Goal: Use online tool/utility: Utilize a website feature to perform a specific function

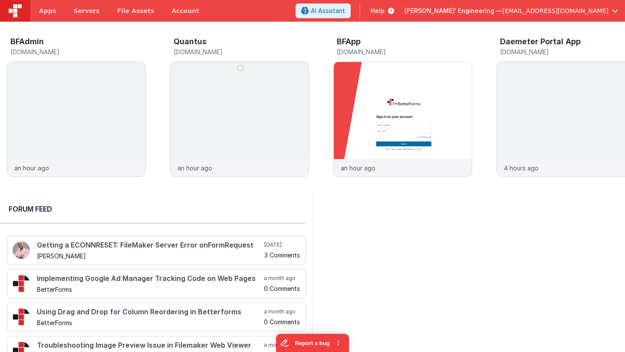
click at [518, 15] on div "[PERSON_NAME]' Engineering — [EMAIL_ADDRESS][DOMAIN_NAME]" at bounding box center [510, 10] width 213 height 15
click at [502, 10] on span "[PERSON_NAME]' Engineering —" at bounding box center [453, 11] width 98 height 9
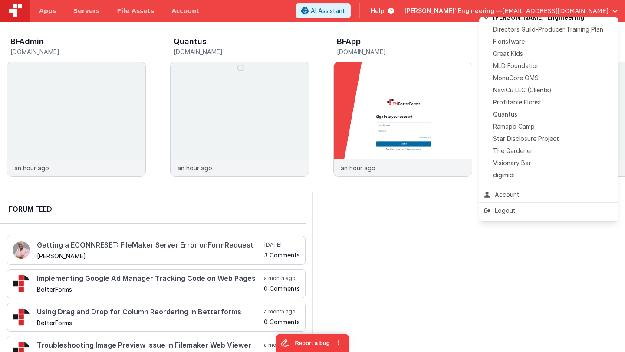
scroll to position [194, 0]
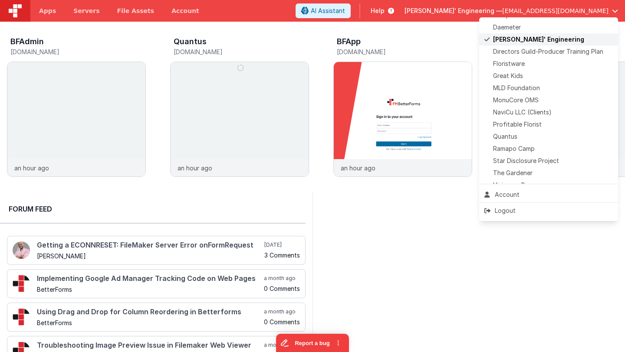
click at [518, 41] on span "[PERSON_NAME]' Engineering" at bounding box center [538, 39] width 91 height 9
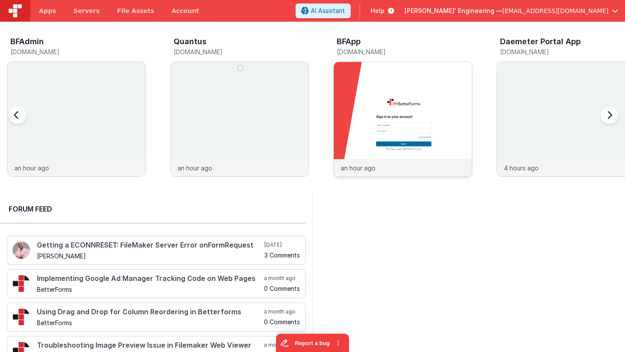
click at [372, 127] on img at bounding box center [403, 131] width 138 height 138
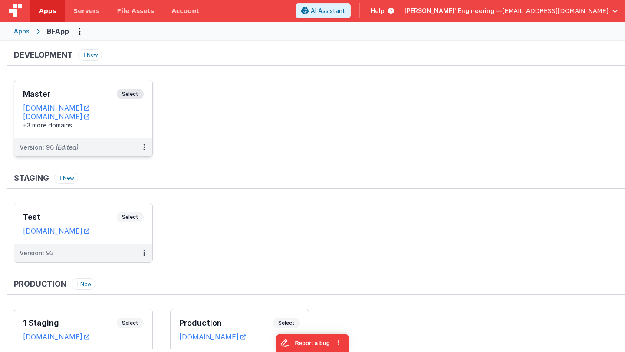
click at [84, 92] on h3 "Master" at bounding box center [70, 94] width 94 height 9
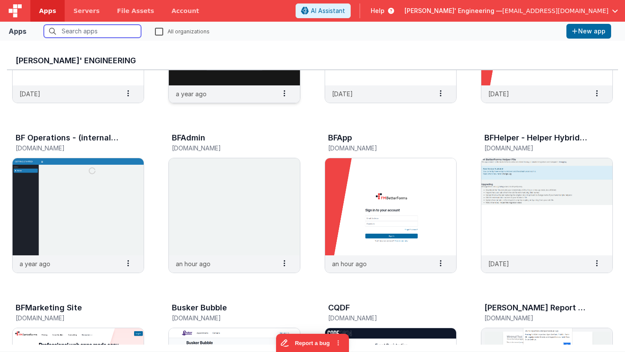
scroll to position [196, 0]
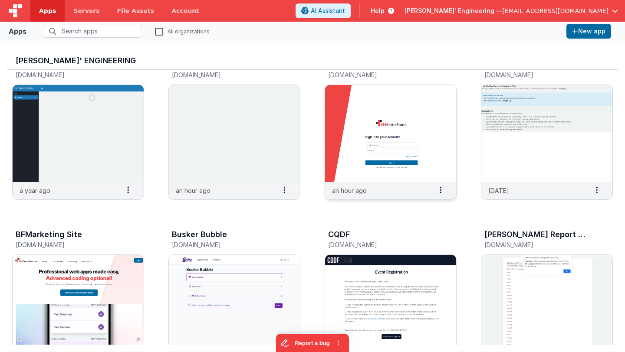
click at [396, 162] on img at bounding box center [390, 133] width 131 height 97
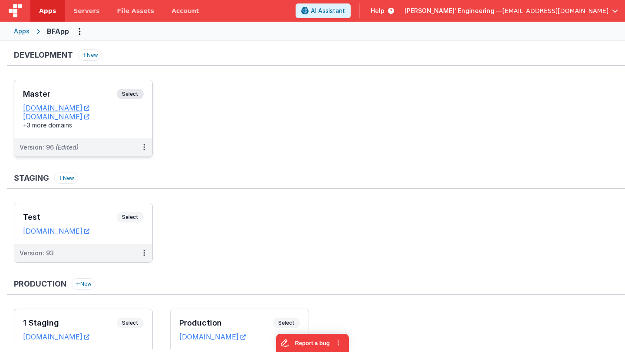
click at [79, 93] on h3 "Master" at bounding box center [70, 94] width 94 height 9
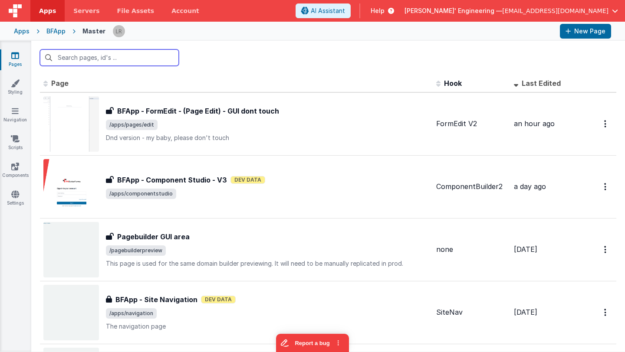
click at [119, 59] on input "text" at bounding box center [109, 57] width 139 height 16
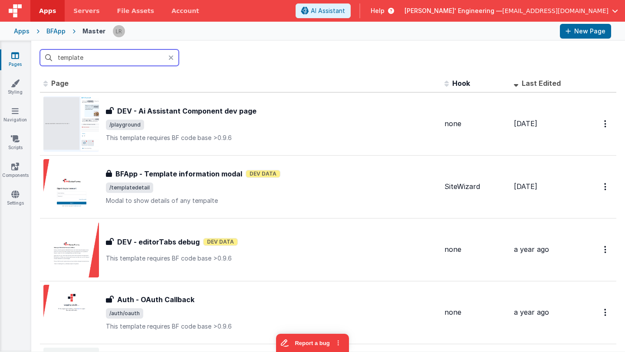
drag, startPoint x: 92, startPoint y: 59, endPoint x: 40, endPoint y: 59, distance: 51.2
click at [40, 59] on input "template" at bounding box center [109, 57] width 139 height 16
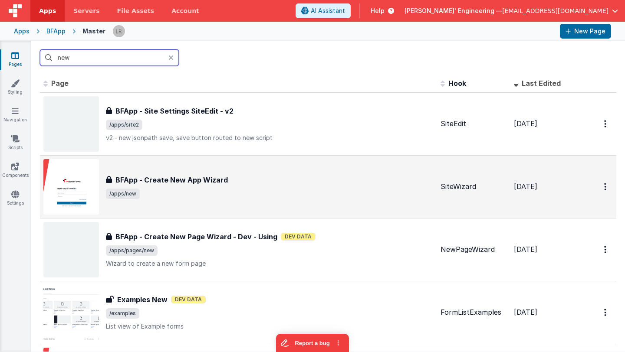
type input "new"
click at [266, 186] on div "BFApp - Create New App Wizard BFApp - Create New App Wizard /apps/new" at bounding box center [270, 187] width 328 height 24
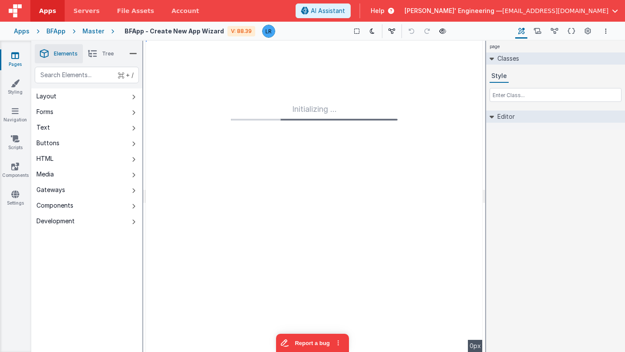
click at [100, 55] on li "Tree" at bounding box center [101, 53] width 36 height 19
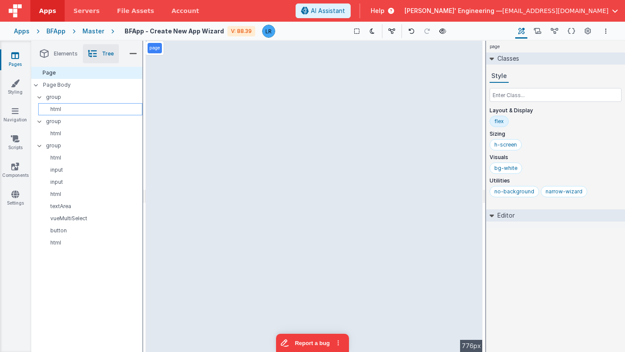
click at [60, 108] on p "html" at bounding box center [92, 109] width 100 height 7
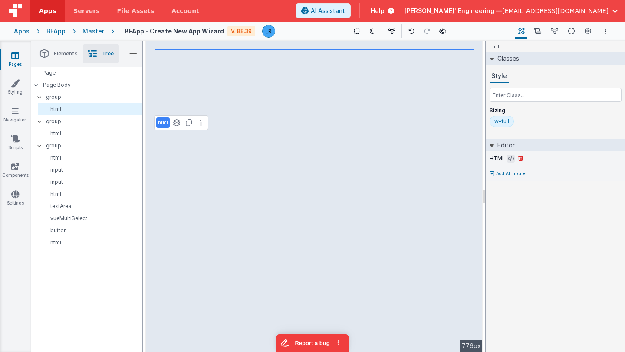
click at [508, 158] on icon at bounding box center [511, 158] width 7 height 7
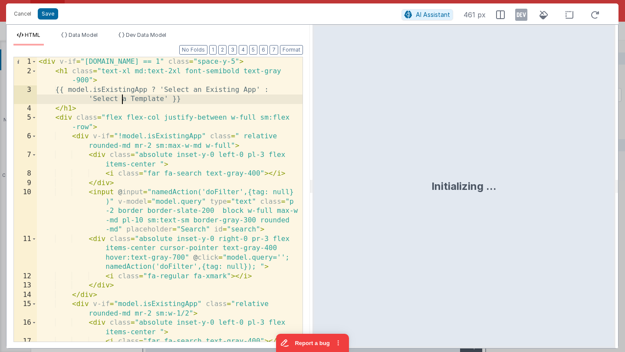
click at [123, 99] on div "< div v-if = "[DOMAIN_NAME] == 1" class = "space-y-5" > < h1 class = "text-xl m…" at bounding box center [170, 208] width 266 height 303
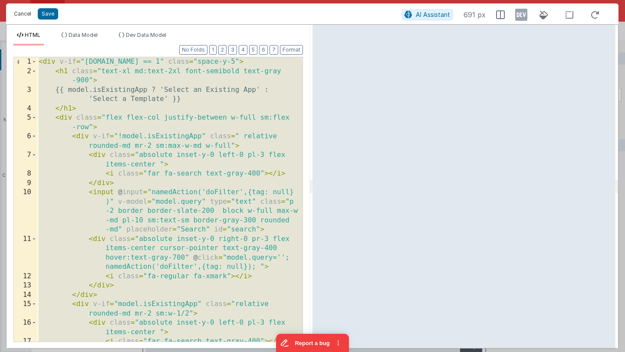
click at [22, 13] on button "Cancel" at bounding box center [23, 14] width 26 height 12
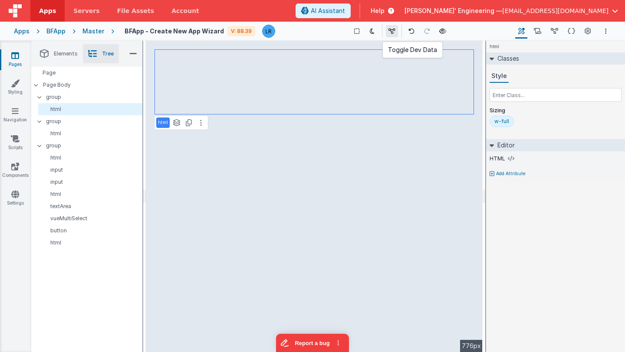
click at [388, 31] on icon at bounding box center [391, 31] width 7 height 6
click at [390, 31] on icon at bounding box center [393, 31] width 7 height 6
click at [555, 33] on icon at bounding box center [554, 31] width 7 height 9
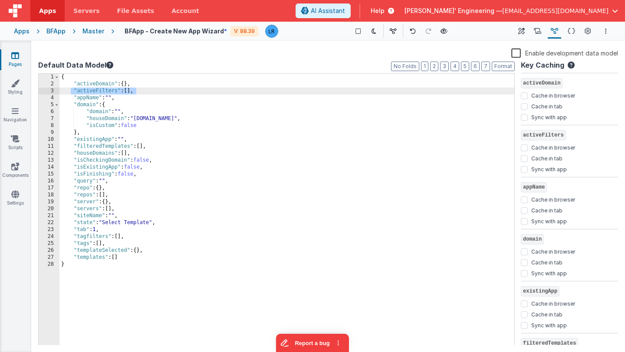
drag, startPoint x: 141, startPoint y: 91, endPoint x: 70, endPoint y: 89, distance: 71.2
click at [70, 89] on div "{ "activeDomain" : { } , "activeFilters" : [ ] , "appName" : "" , "domain" : { …" at bounding box center [286, 217] width 455 height 286
click at [572, 30] on icon at bounding box center [571, 31] width 7 height 9
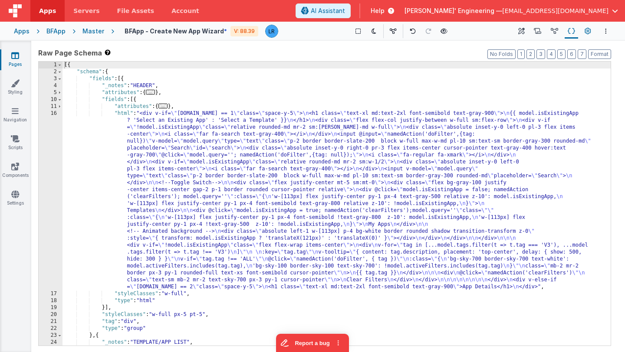
click at [586, 33] on icon at bounding box center [588, 31] width 7 height 9
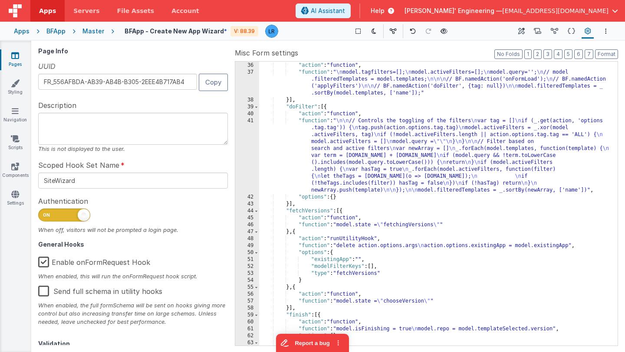
scroll to position [317, 0]
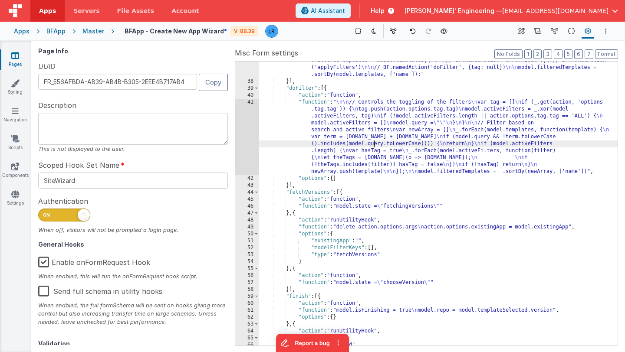
click at [375, 143] on div ""function" : " \n model.tagfilters=[]; \n model.activeFilters=[]; \n model.quer…" at bounding box center [438, 209] width 358 height 319
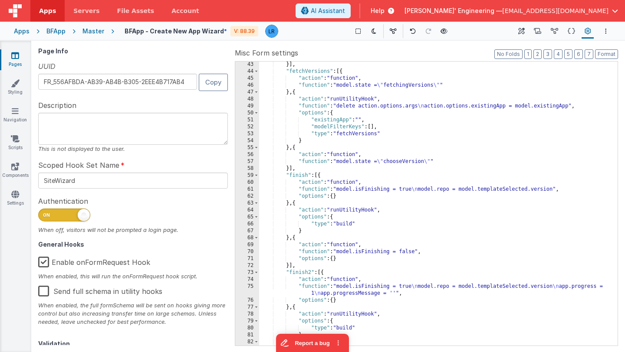
scroll to position [438, 0]
click at [341, 174] on div "}] , "fetchVersions" : [{ "action" : "function" , "function" : "model.state = \…" at bounding box center [438, 210] width 358 height 298
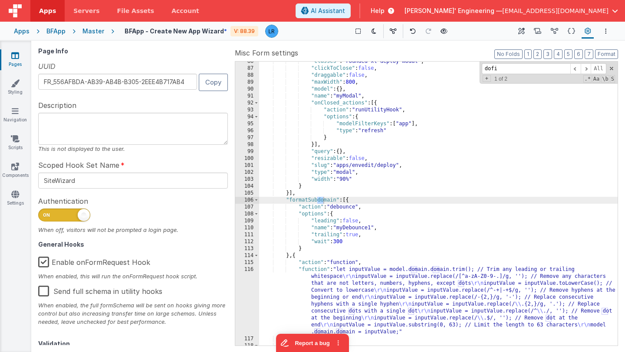
scroll to position [177, 0]
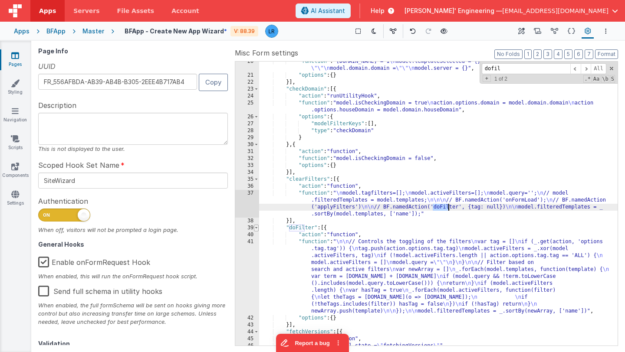
click at [257, 227] on span at bounding box center [256, 228] width 5 height 7
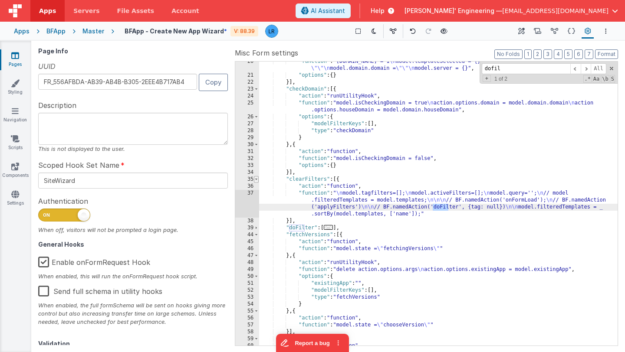
click at [256, 179] on span at bounding box center [256, 179] width 5 height 7
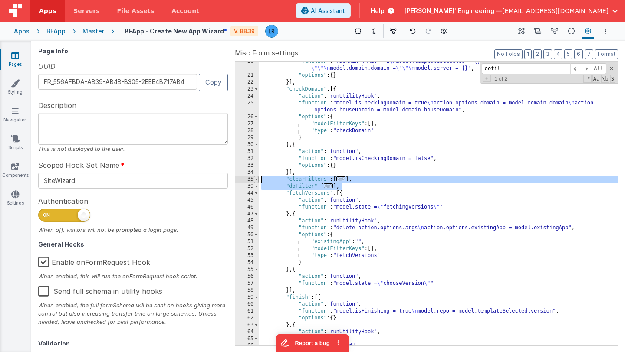
drag, startPoint x: 355, startPoint y: 186, endPoint x: 258, endPoint y: 177, distance: 97.6
click at [258, 177] on div "20 21 22 23 24 25 26 27 28 29 30 31 32 33 34 35 39 44 45 46 47 48 49 50 51 52 5…" at bounding box center [426, 203] width 383 height 285
drag, startPoint x: 510, startPoint y: 68, endPoint x: 457, endPoint y: 68, distance: 53.4
click at [457, 68] on div ""function" : "[DOMAIN_NAME] = 1 \n model.templateSelected = {} \n model.appName…" at bounding box center [438, 204] width 358 height 284
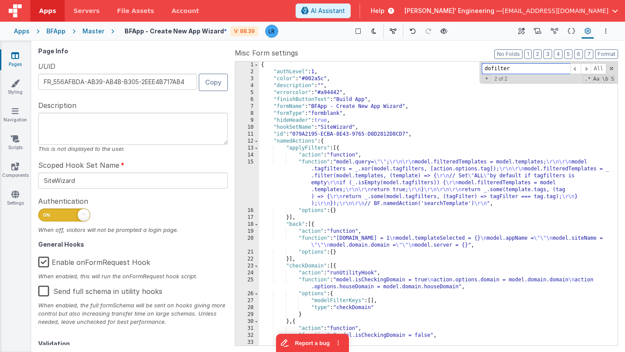
scroll to position [0, 0]
click at [378, 177] on div "{ "authLevel" : 1 , "color" : "#002a5c" , "description" : "" , "errorcolor" : "…" at bounding box center [438, 211] width 358 height 298
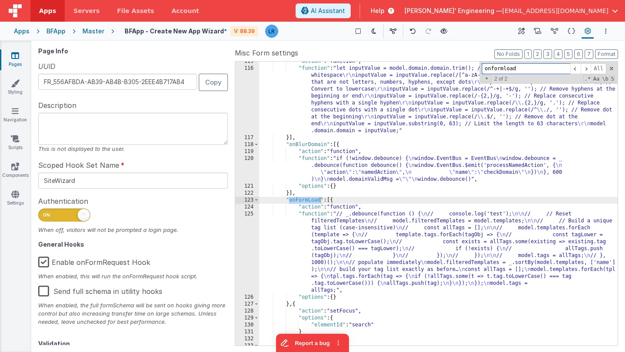
scroll to position [857, 0]
type input "onformload"
click at [330, 245] on div ""action" : "function" , "function" : "let inputValue = model.domain.domain.trim…" at bounding box center [438, 207] width 358 height 298
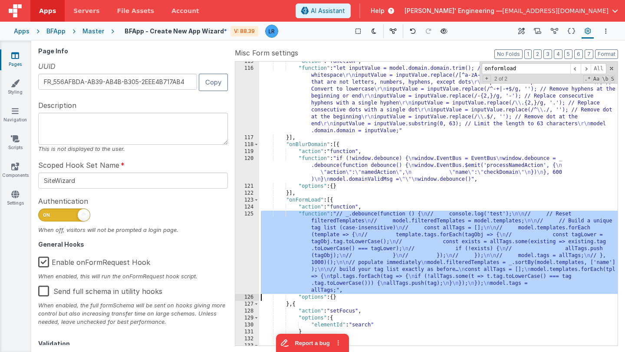
click at [247, 255] on div "125" at bounding box center [247, 252] width 24 height 83
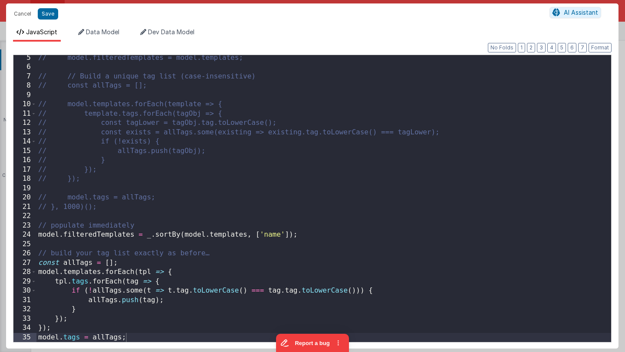
scroll to position [39, 0]
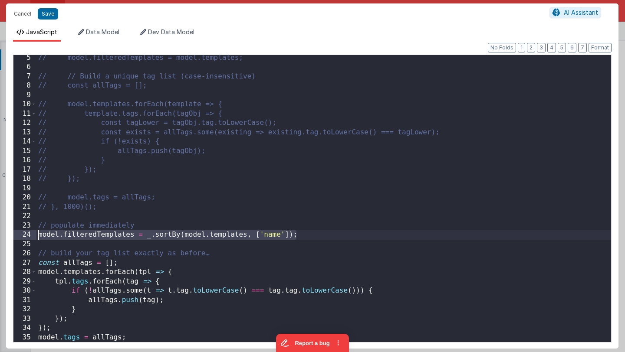
drag, startPoint x: 304, startPoint y: 235, endPoint x: 35, endPoint y: 233, distance: 269.0
click at [35, 233] on div "5 6 7 8 9 10 11 12 13 14 15 16 17 18 19 20 21 22 23 24 25 26 27 28 29 30 31 32 …" at bounding box center [312, 199] width 598 height 288
click at [18, 17] on button "Cancel" at bounding box center [23, 14] width 26 height 12
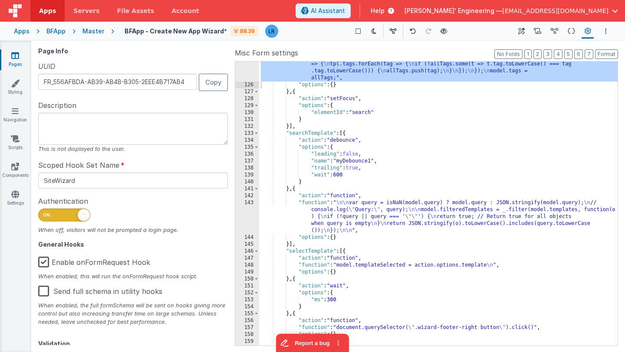
scroll to position [1071, 0]
click at [322, 215] on div ""function" : "// _.debounce(function () { \n // console.log('test'); \n\n // //…" at bounding box center [438, 184] width 358 height 374
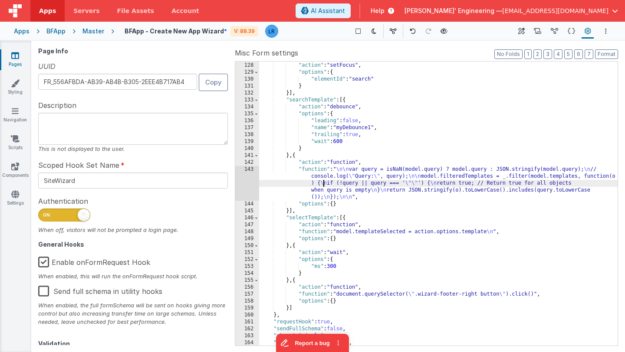
scroll to position [1110, 0]
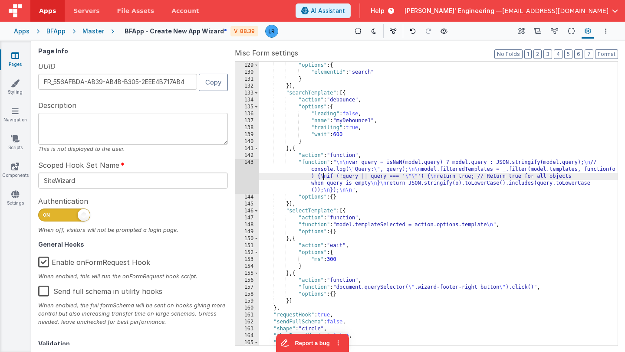
click at [250, 179] on div "143" at bounding box center [247, 176] width 24 height 35
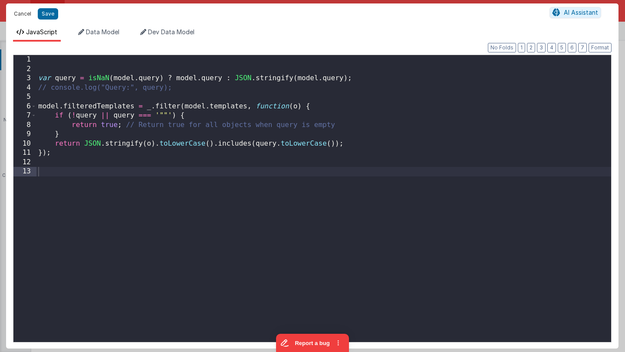
click at [21, 17] on button "Cancel" at bounding box center [23, 14] width 26 height 12
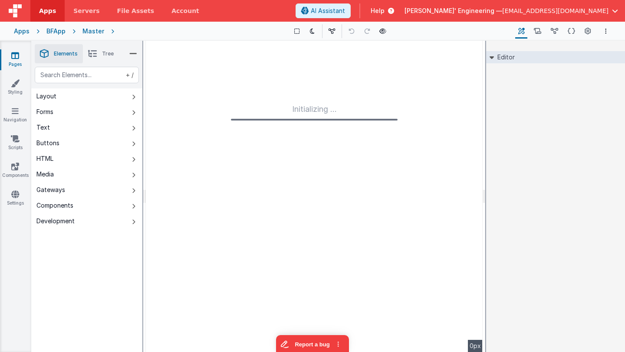
click at [10, 56] on link "Pages" at bounding box center [15, 59] width 31 height 17
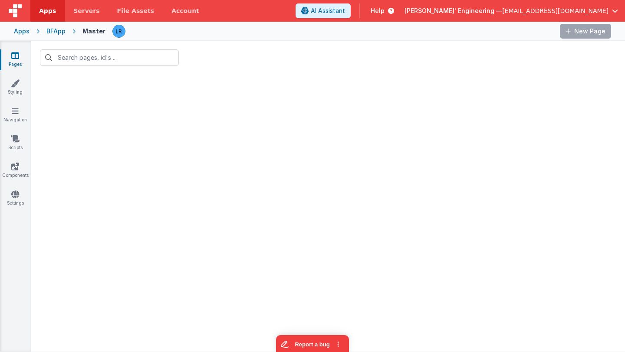
type input "new"
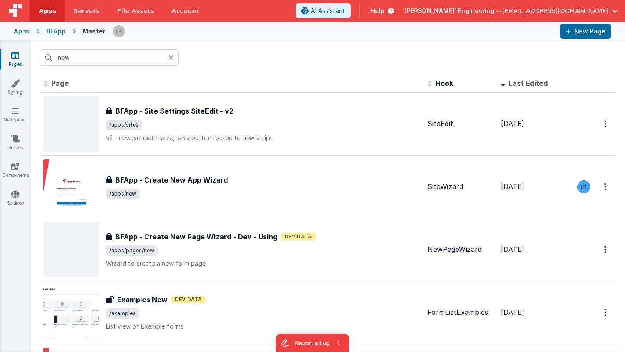
click at [172, 56] on icon at bounding box center [170, 57] width 5 height 7
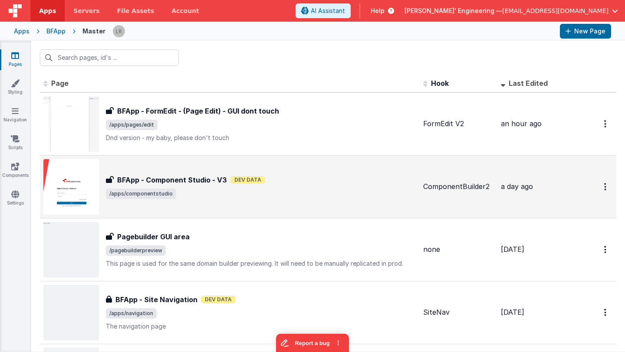
click at [151, 185] on h3 "BFApp - Component Studio - V3" at bounding box center [172, 180] width 110 height 10
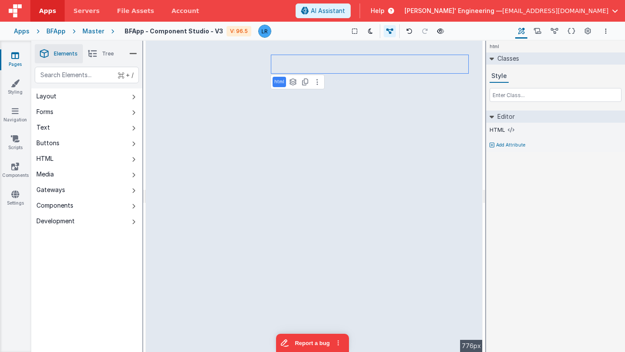
click at [91, 56] on icon at bounding box center [92, 54] width 9 height 12
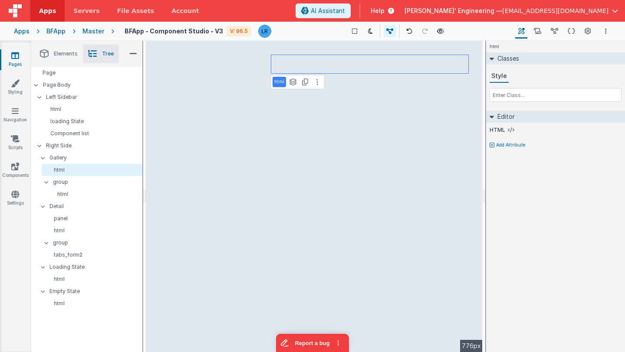
click at [67, 56] on span "Elements" at bounding box center [66, 53] width 24 height 7
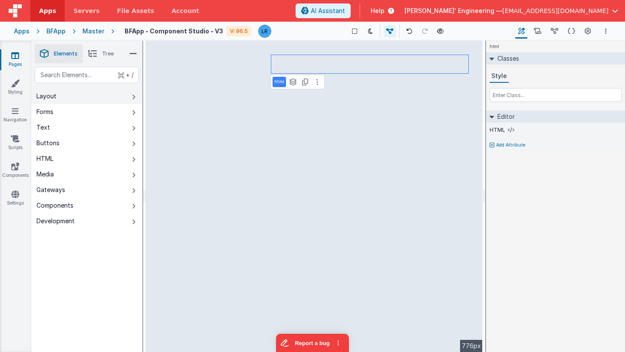
click at [62, 100] on button "Layout" at bounding box center [86, 97] width 111 height 16
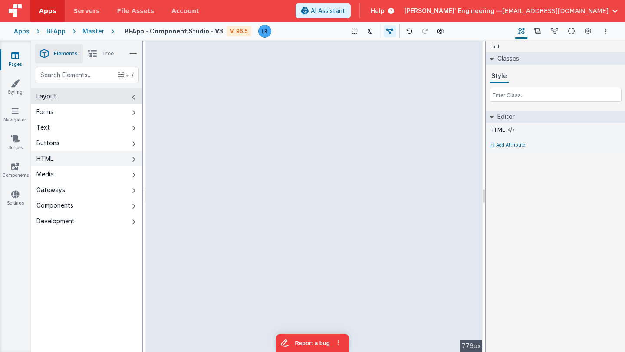
click at [70, 162] on button "HTML" at bounding box center [86, 159] width 111 height 16
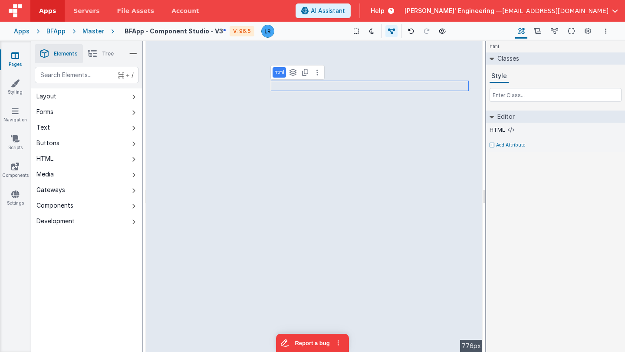
click at [96, 53] on icon at bounding box center [92, 54] width 9 height 12
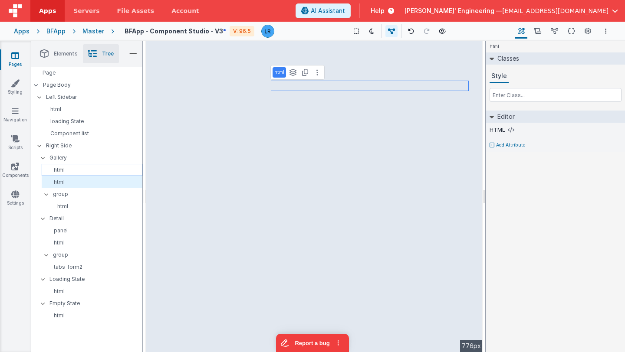
click at [59, 169] on p "html" at bounding box center [93, 170] width 97 height 7
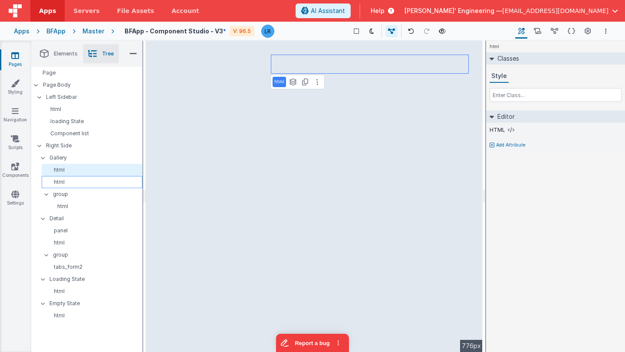
click at [58, 179] on p "html" at bounding box center [93, 182] width 97 height 7
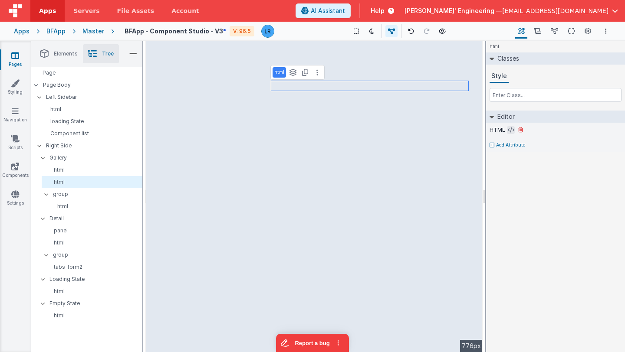
click at [510, 129] on icon at bounding box center [511, 130] width 7 height 7
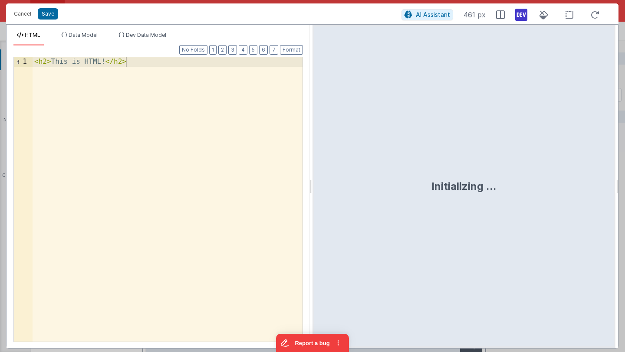
click at [230, 114] on div "< h2 > This is HTML! </ h2 >" at bounding box center [168, 217] width 270 height 320
drag, startPoint x: 138, startPoint y: 63, endPoint x: 10, endPoint y: 62, distance: 128.5
click at [10, 62] on div "Format 7 6 5 4 3 2 1 No Folds 1 < h2 > This is HTML! </ h2 > XXXXXXXXXXXXXXXXXX…" at bounding box center [158, 197] width 303 height 303
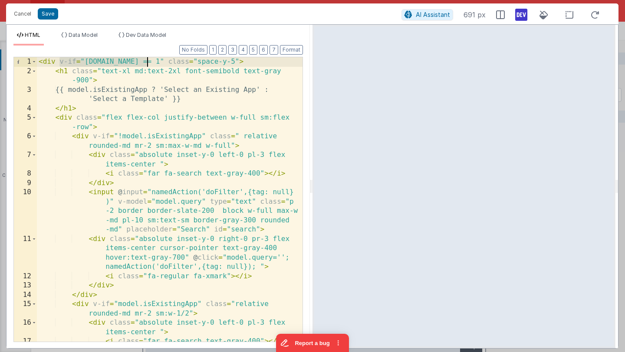
drag, startPoint x: 59, startPoint y: 62, endPoint x: 145, endPoint y: 65, distance: 86.0
click at [146, 65] on div "< div v-if = "[DOMAIN_NAME] == 1" class = "space-y-5" > < h1 class = "text-xl m…" at bounding box center [170, 208] width 266 height 303
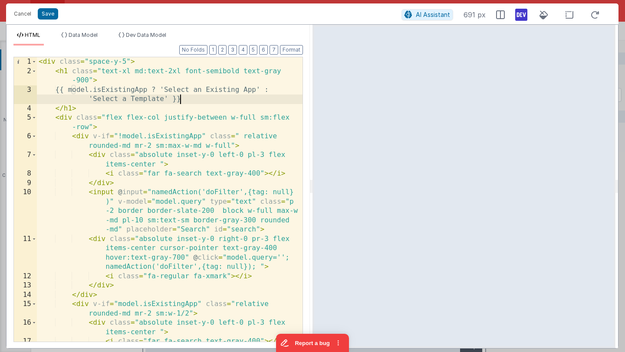
click at [185, 100] on div "< div class = "space-y-5" > < h1 class = "text-xl md:text-2xl font-semibold tex…" at bounding box center [170, 208] width 266 height 303
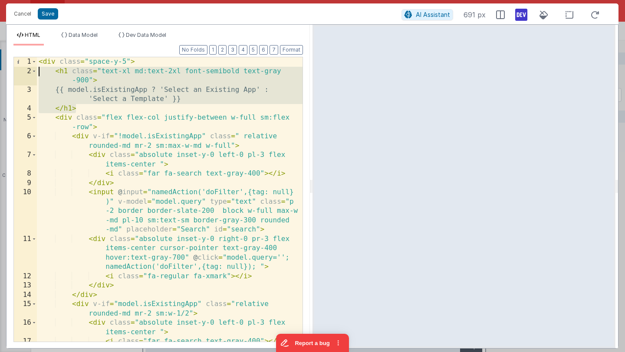
drag, startPoint x: 80, startPoint y: 106, endPoint x: 25, endPoint y: 74, distance: 63.6
click at [25, 74] on div "1 2 3 4 5 6 7 8 9 10 11 12 13 14 15 16 17 18 < div class = "space-y-5" > < h1 c…" at bounding box center [157, 200] width 289 height 286
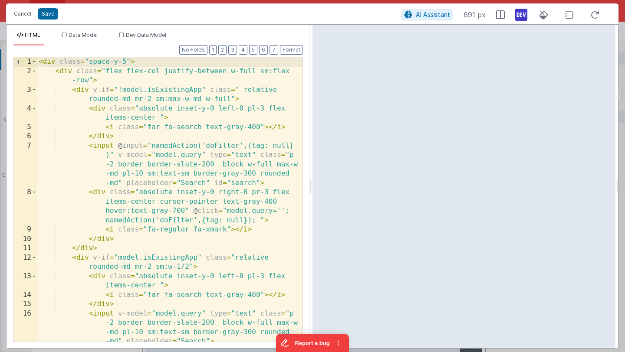
click at [115, 137] on div "< div class = "space-y-5" > < div class = "flex flex-col justify-between w-full…" at bounding box center [170, 208] width 266 height 303
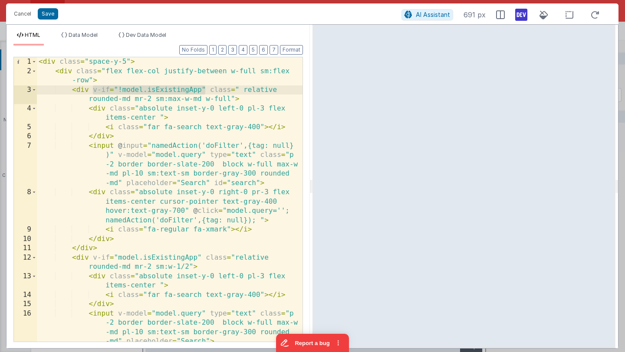
drag, startPoint x: 91, startPoint y: 89, endPoint x: 204, endPoint y: 91, distance: 112.8
click at [204, 91] on div "< div class = "space-y-5" > < div class = "flex flex-col justify-between w-full…" at bounding box center [170, 208] width 266 height 303
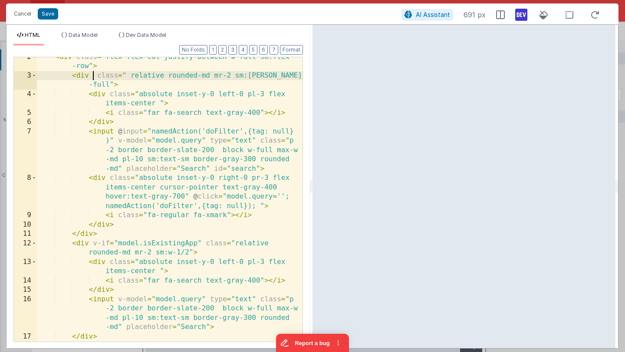
scroll to position [21, 0]
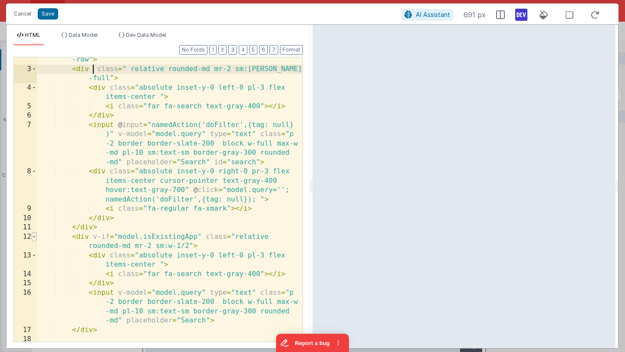
click at [33, 237] on span at bounding box center [34, 238] width 5 height 10
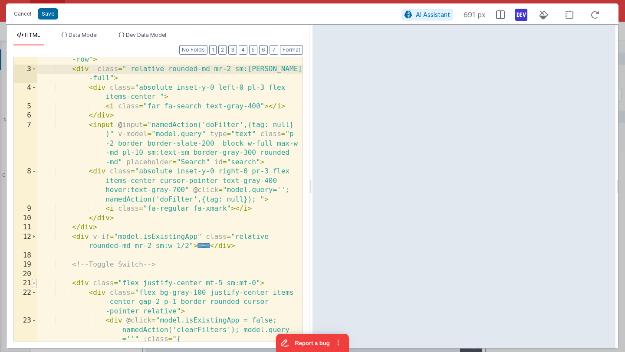
click at [35, 283] on span at bounding box center [34, 284] width 5 height 10
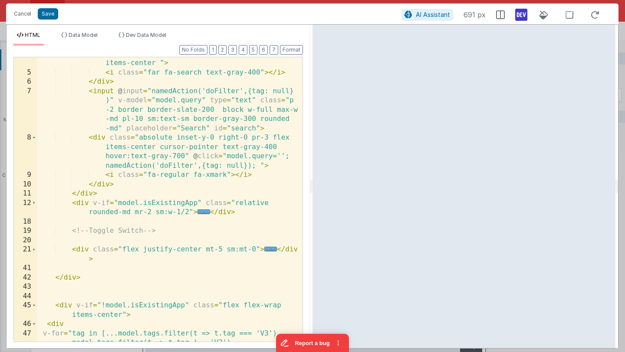
scroll to position [76, 0]
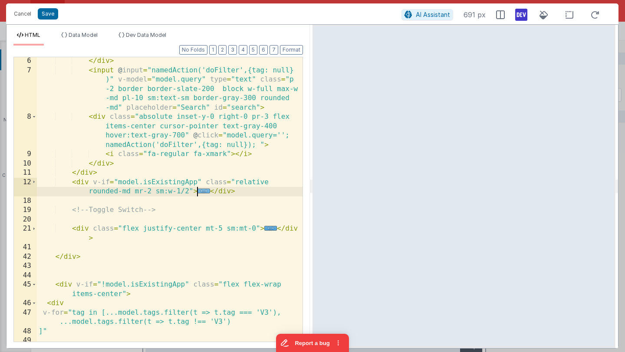
click at [204, 190] on span "..." at bounding box center [203, 191] width 13 height 5
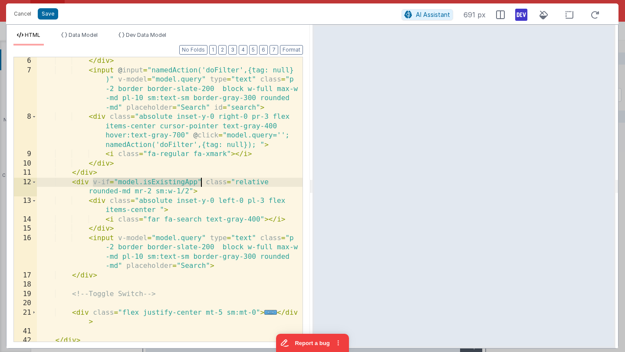
drag, startPoint x: 93, startPoint y: 181, endPoint x: 200, endPoint y: 181, distance: 107.2
click at [200, 181] on div "</ div > < input @ input = "namedAction('doFilter',{tag: null} )" v-model = "mo…" at bounding box center [170, 207] width 266 height 303
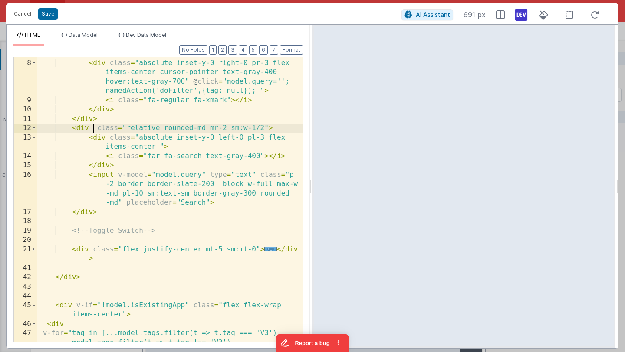
scroll to position [146, 0]
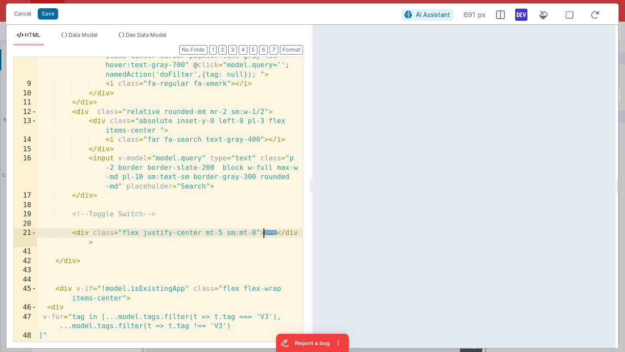
click at [270, 234] on span "..." at bounding box center [270, 232] width 13 height 5
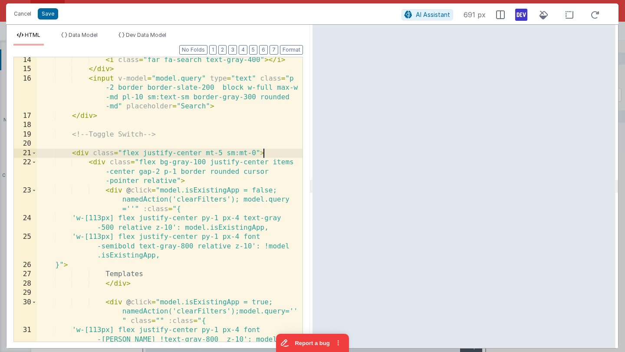
scroll to position [231, 0]
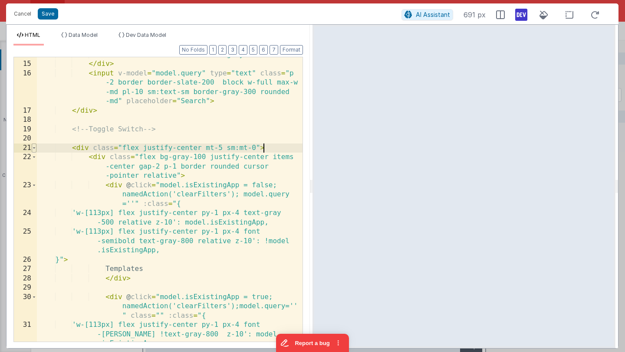
click at [33, 148] on span at bounding box center [34, 149] width 5 height 10
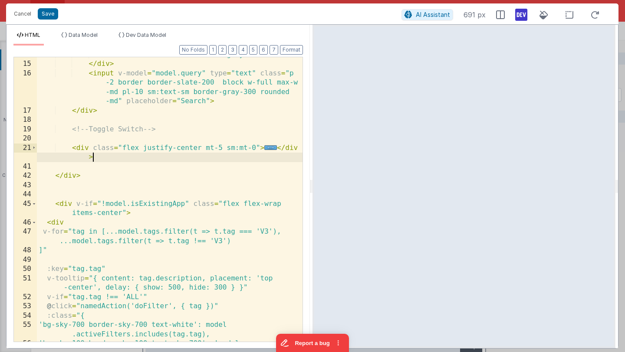
click at [97, 158] on div "< i class = "far fa-search text-gray-400" > </ i > </ div > < input v-model = "…" at bounding box center [170, 206] width 266 height 313
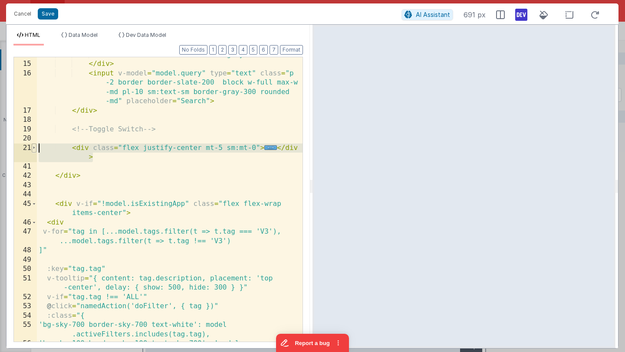
drag, startPoint x: 97, startPoint y: 158, endPoint x: 34, endPoint y: 144, distance: 64.0
click at [34, 144] on div "14 15 16 17 18 19 20 21 41 42 43 44 45 46 47 48 49 50 51 52 53 54 55 56 57 < i …" at bounding box center [157, 200] width 289 height 286
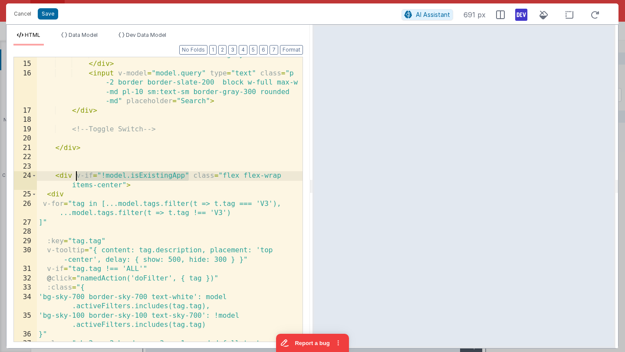
drag, startPoint x: 190, startPoint y: 176, endPoint x: 75, endPoint y: 173, distance: 115.0
click at [75, 173] on div "< i class = "far fa-search text-gray-400" > </ i > </ div > < input v-model = "…" at bounding box center [170, 206] width 266 height 313
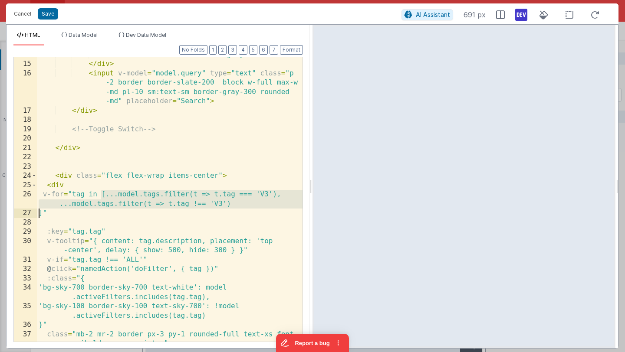
drag, startPoint x: 101, startPoint y: 193, endPoint x: 40, endPoint y: 213, distance: 64.4
click at [40, 213] on div "< i class = "far fa-search text-gray-400" > </ i > </ div > < input v-model = "…" at bounding box center [170, 206] width 266 height 313
click at [112, 200] on div "< i class = "far fa-search text-gray-400" > </ i > </ div > < input v-model = "…" at bounding box center [170, 206] width 266 height 313
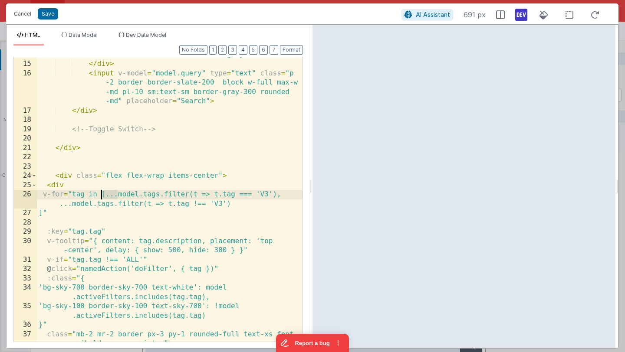
drag, startPoint x: 119, startPoint y: 193, endPoint x: 102, endPoint y: 192, distance: 17.8
click at [102, 192] on div "< i class = "far fa-search text-gray-400" > </ i > </ div > < input v-model = "…" at bounding box center [170, 206] width 266 height 313
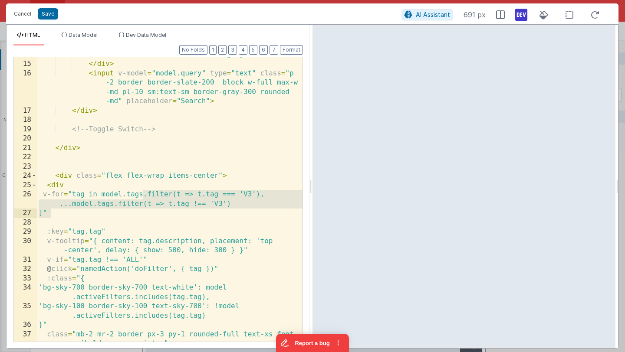
drag, startPoint x: 144, startPoint y: 195, endPoint x: 51, endPoint y: 216, distance: 95.2
click at [51, 215] on div "< i class = "far fa-search text-gray-400" > </ i > </ div > < input v-model = "…" at bounding box center [170, 206] width 266 height 313
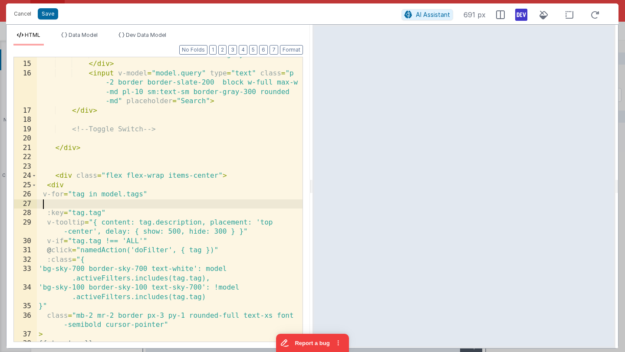
click at [41, 203] on div "< i class = "far fa-search text-gray-400" > </ i > </ div > < input v-model = "…" at bounding box center [170, 201] width 266 height 303
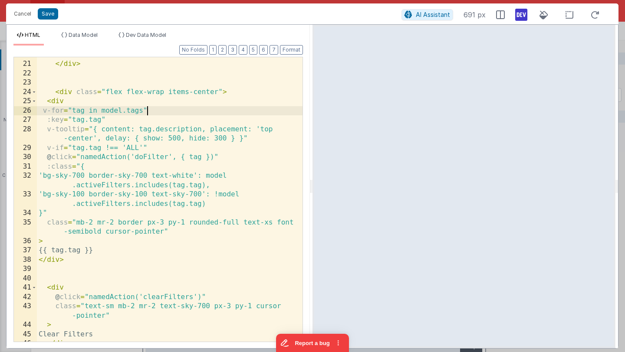
scroll to position [0, 0]
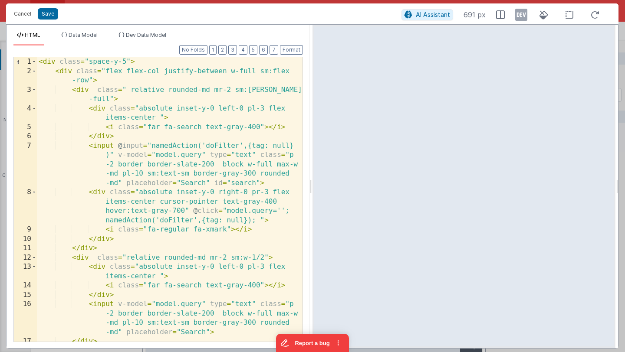
click at [524, 16] on icon at bounding box center [521, 15] width 12 height 14
click at [221, 145] on div "< div class = "space-y-5" > < div class = "flex flex-col justify-between w-full…" at bounding box center [170, 208] width 266 height 303
click at [207, 198] on div "< div class = "space-y-5" > < div class = "flex flex-col justify-between w-full…" at bounding box center [170, 208] width 266 height 303
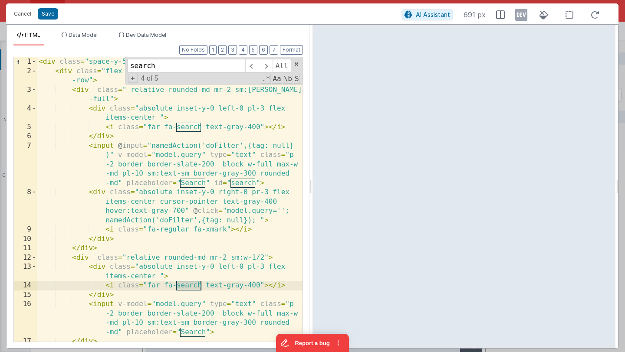
type input "search"
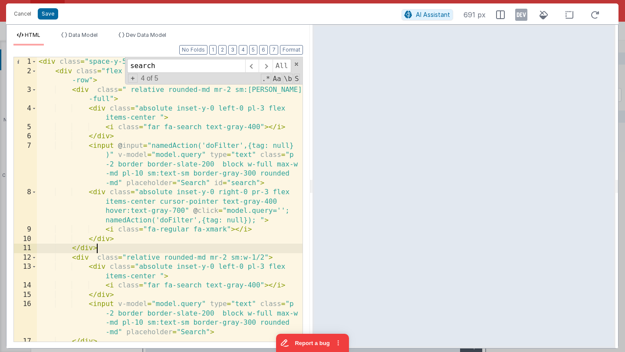
click at [104, 246] on div "< div class = "space-y-5" > < div class = "flex flex-col justify-between w-full…" at bounding box center [170, 208] width 266 height 303
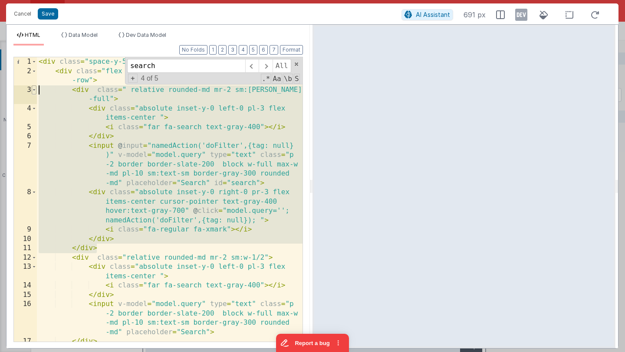
drag, startPoint x: 99, startPoint y: 249, endPoint x: 33, endPoint y: 85, distance: 176.4
click at [33, 85] on div "1 2 3 4 5 6 7 8 9 10 11 12 13 14 15 16 17 18 < div class = "space-y-5" > < div …" at bounding box center [157, 200] width 289 height 286
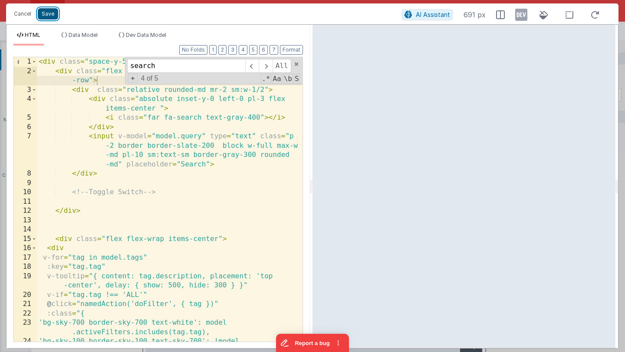
click at [49, 13] on button "Save" at bounding box center [48, 13] width 20 height 11
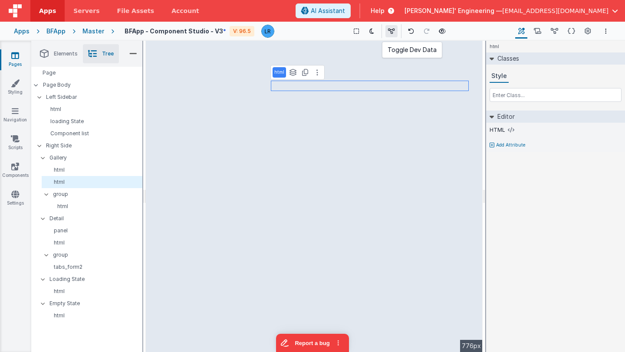
click at [389, 33] on icon at bounding box center [391, 31] width 7 height 6
click at [62, 206] on p "html" at bounding box center [95, 206] width 93 height 7
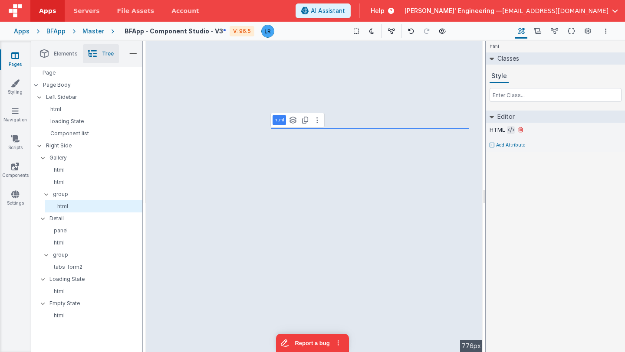
click at [511, 130] on icon at bounding box center [511, 130] width 7 height 7
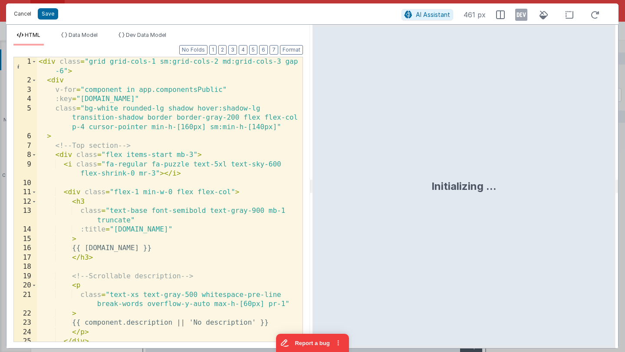
click at [25, 12] on button "Cancel" at bounding box center [23, 14] width 26 height 12
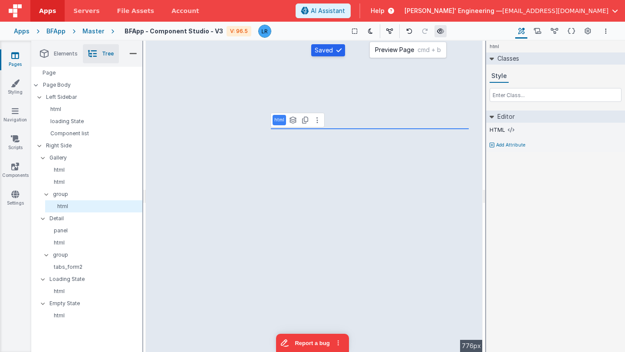
click at [437, 31] on icon at bounding box center [440, 31] width 7 height 6
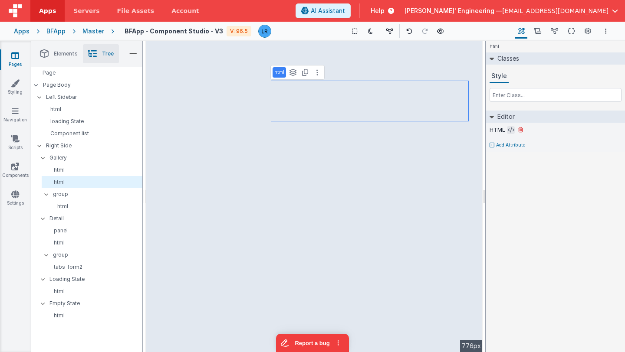
click at [509, 131] on icon at bounding box center [511, 130] width 7 height 7
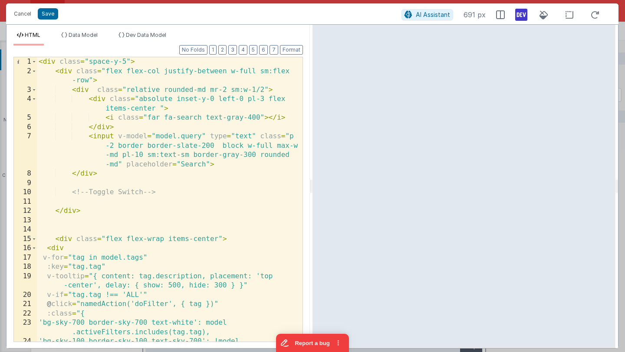
click at [519, 16] on icon at bounding box center [521, 15] width 12 height 14
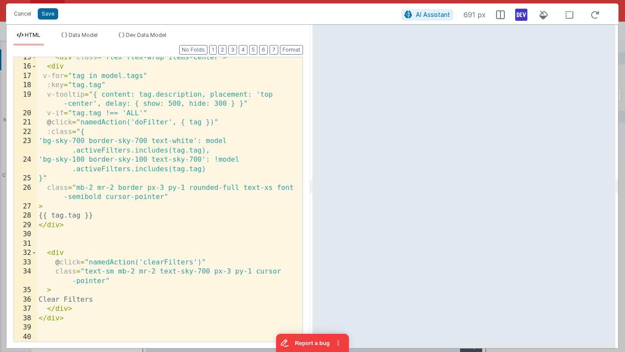
scroll to position [275, 0]
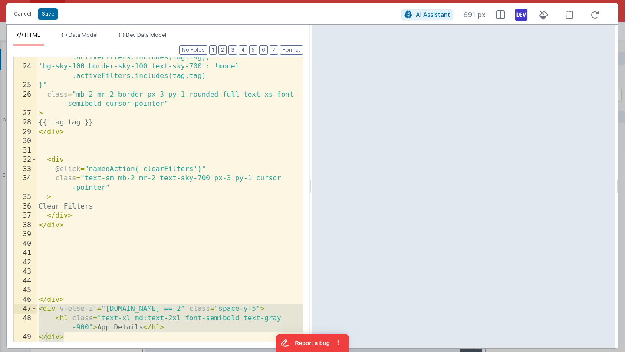
drag, startPoint x: 71, startPoint y: 337, endPoint x: 28, endPoint y: 308, distance: 52.2
click at [28, 308] on div "23 24 25 26 27 28 29 30 31 32 33 34 35 36 37 38 39 40 41 42 43 44 45 46 47 48 4…" at bounding box center [157, 200] width 289 height 286
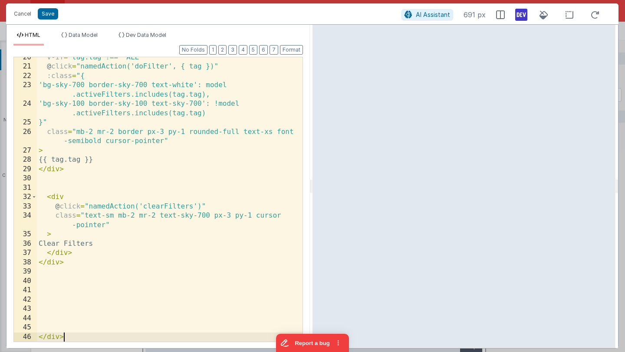
scroll to position [238, 0]
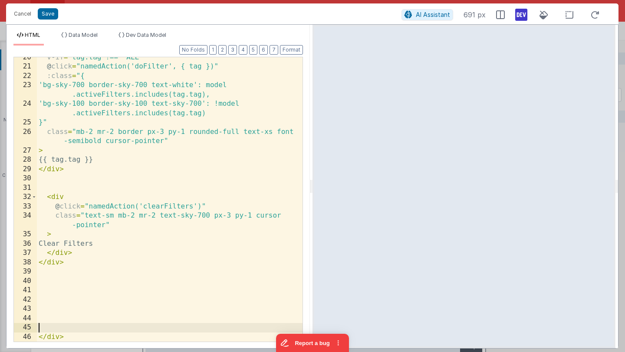
click at [43, 326] on div "v-if = "tag.tag !== 'ALL'" @ click = "namedAction('doFilter', { tag })" :class …" at bounding box center [170, 204] width 266 height 303
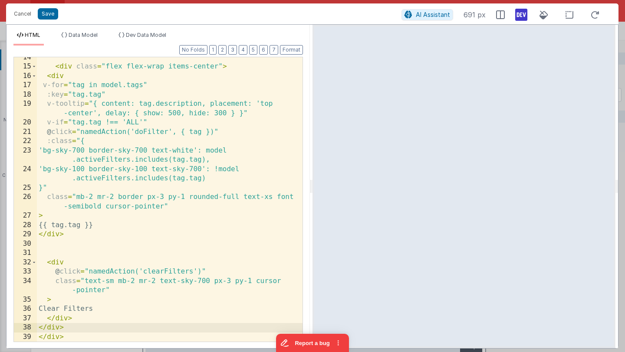
scroll to position [0, 0]
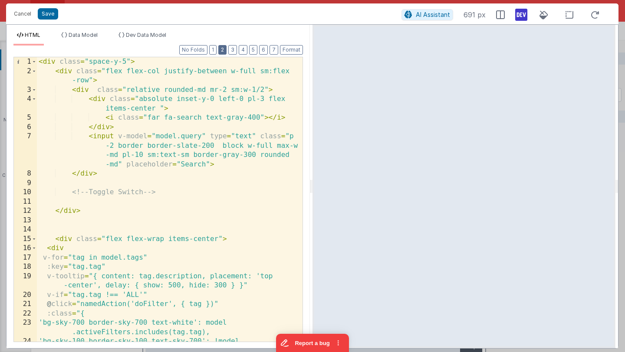
click at [223, 51] on button "2" at bounding box center [222, 50] width 8 height 10
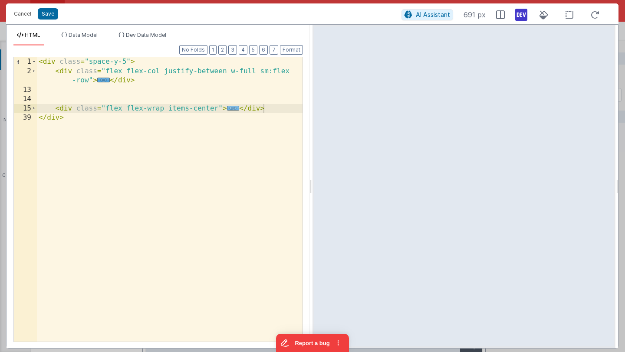
click at [232, 111] on span "..." at bounding box center [233, 108] width 13 height 5
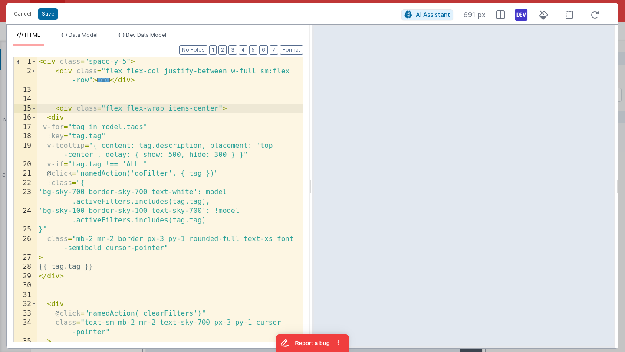
click at [51, 93] on div "< div class = "space-y-5" > < div class = "flex flex-col justify-between w-full…" at bounding box center [170, 208] width 266 height 303
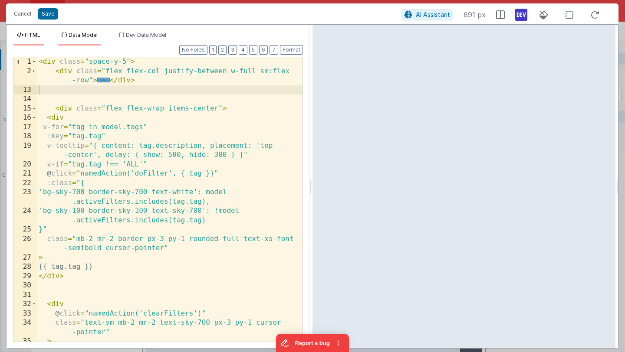
click at [96, 36] on span "Data Model" at bounding box center [83, 35] width 29 height 7
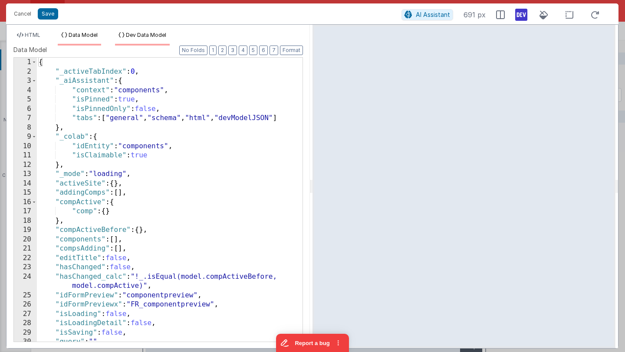
click at [138, 33] on span "Dev Data Model" at bounding box center [146, 35] width 40 height 7
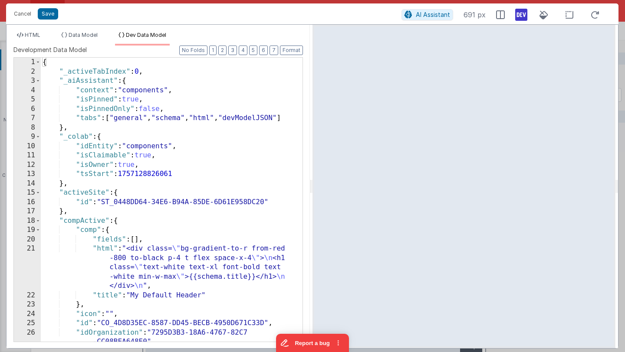
click at [105, 147] on div "{ "_activeTabIndex" : 0 , "_aiAssistant" : { "context" : "components" , "isPinn…" at bounding box center [172, 209] width 262 height 303
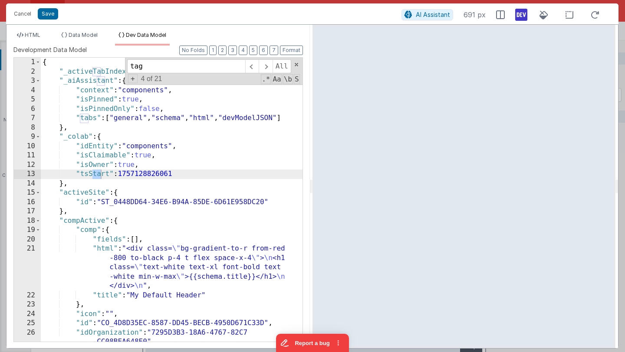
scroll to position [1108, 0]
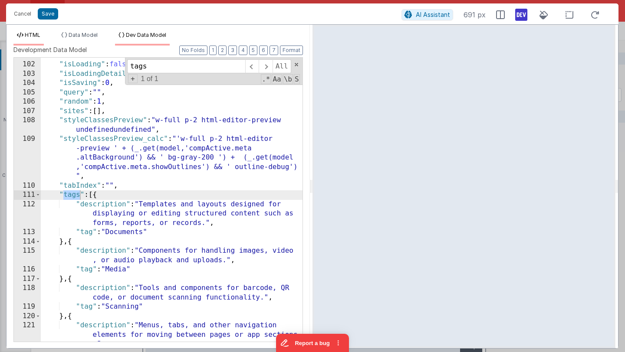
type input "tags"
click at [39, 35] on span "HTML" at bounding box center [33, 35] width 16 height 7
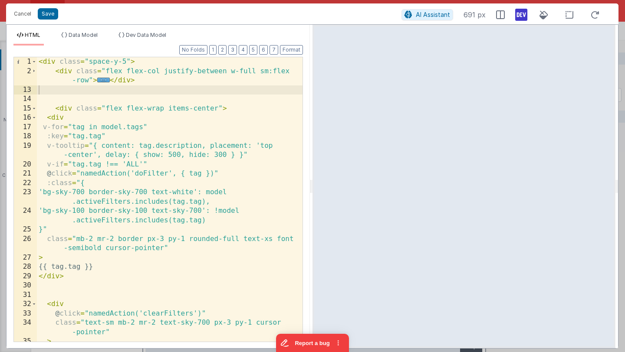
scroll to position [0, 0]
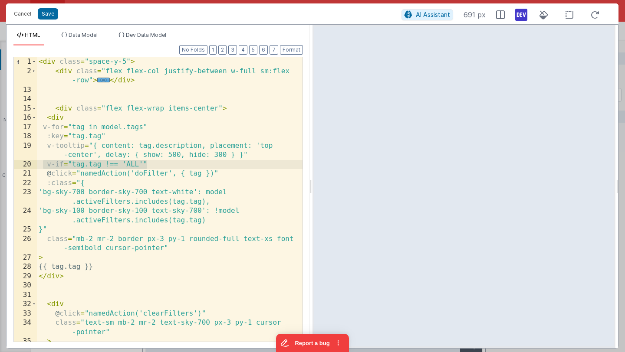
drag, startPoint x: 151, startPoint y: 164, endPoint x: 44, endPoint y: 164, distance: 107.2
click at [44, 164] on div "< div class = "space-y-5" > < div class = "flex flex-col justify-between w-full…" at bounding box center [170, 208] width 266 height 303
click at [521, 12] on icon at bounding box center [521, 15] width 12 height 14
click at [592, 18] on icon at bounding box center [594, 15] width 19 height 11
click at [522, 16] on icon at bounding box center [521, 15] width 12 height 14
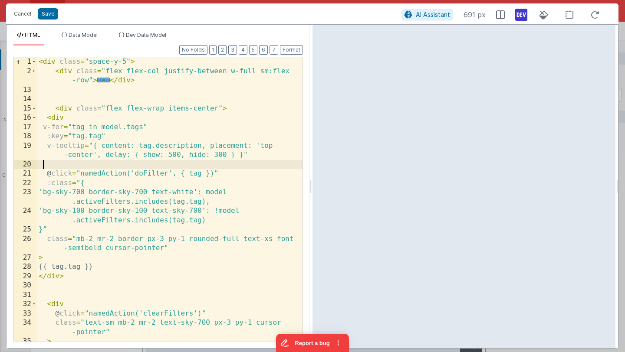
click at [64, 165] on div "< div class = "space-y-5" > < div class = "flex flex-col justify-between w-full…" at bounding box center [170, 208] width 266 height 303
click at [158, 164] on div "< div class = "space-y-5" > < div class = "flex flex-col justify-between w-full…" at bounding box center [170, 208] width 266 height 303
drag, startPoint x: 159, startPoint y: 164, endPoint x: 33, endPoint y: 164, distance: 125.8
click at [33, 164] on div "1 2 13 14 15 16 17 18 19 20 21 22 23 24 25 26 27 28 29 30 31 32 33 34 35 36 < d…" at bounding box center [157, 200] width 289 height 286
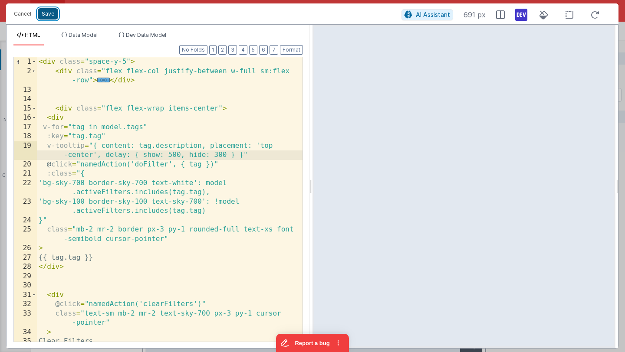
click at [49, 18] on button "Save" at bounding box center [48, 13] width 20 height 11
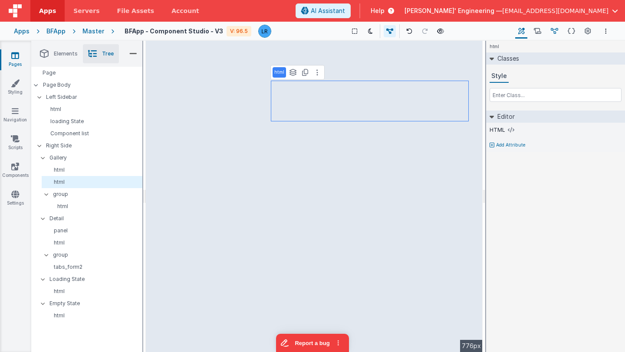
click at [554, 33] on icon at bounding box center [554, 31] width 7 height 9
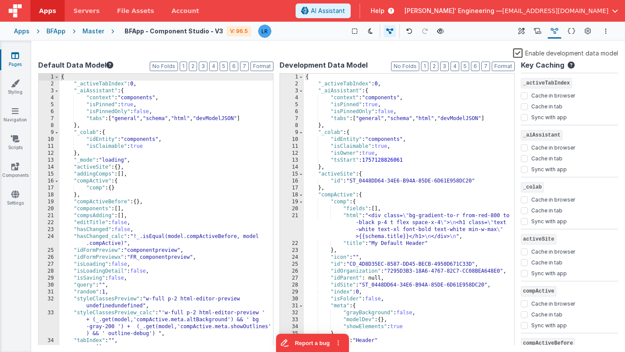
click at [132, 173] on div "{ "_activeTabIndex" : 0 , "_aiAssistant" : { "context" : "components" , "isPinn…" at bounding box center [165, 217] width 213 height 286
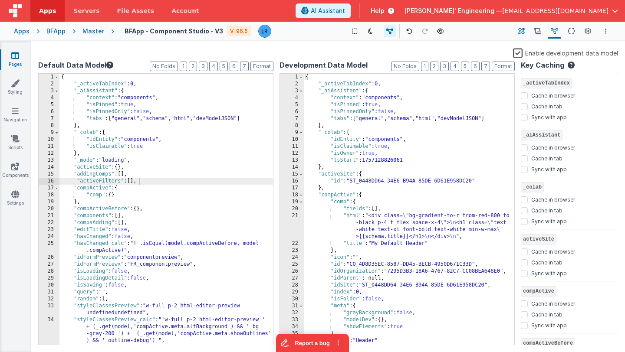
click at [522, 30] on icon at bounding box center [521, 31] width 7 height 9
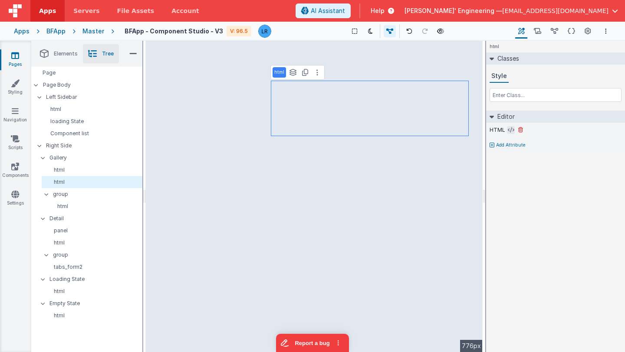
click at [509, 128] on icon at bounding box center [511, 130] width 7 height 7
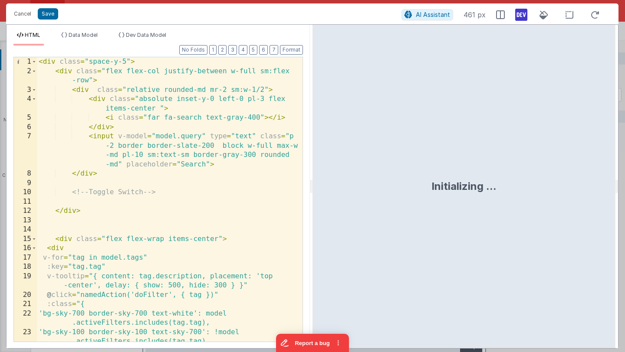
click at [141, 170] on div "< div class = "space-y-5" > < div class = "flex flex-col justify-between w-full…" at bounding box center [170, 208] width 266 height 303
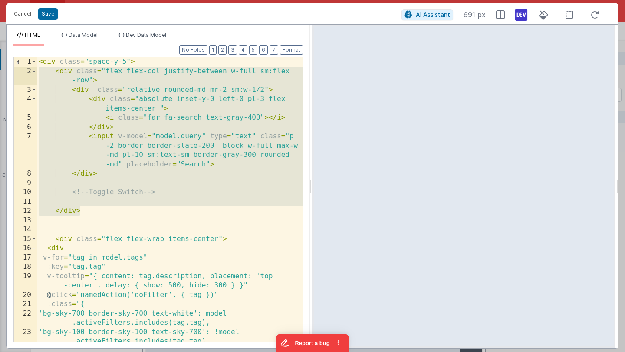
drag, startPoint x: 86, startPoint y: 210, endPoint x: 24, endPoint y: 69, distance: 153.7
click at [24, 69] on div "1 2 3 4 5 6 7 8 9 10 11 12 13 14 15 16 17 18 19 20 21 22 23 24 < div class = "s…" at bounding box center [157, 200] width 289 height 286
click at [88, 81] on div "< div class = "space-y-5" > < div class = "flex flex-col justify-between w-full…" at bounding box center [170, 208] width 266 height 303
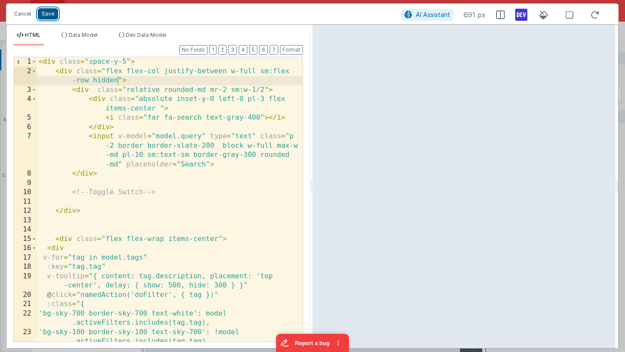
click at [46, 17] on button "Save" at bounding box center [48, 13] width 20 height 11
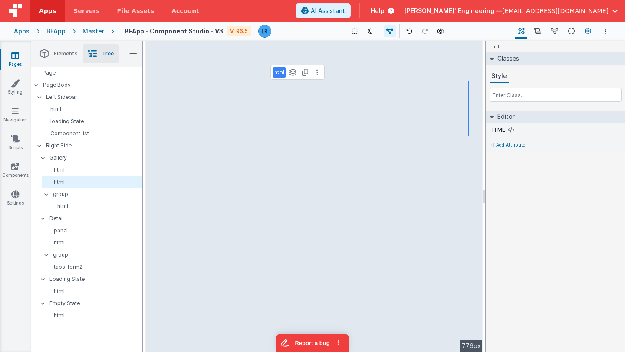
click at [585, 34] on icon at bounding box center [588, 31] width 7 height 9
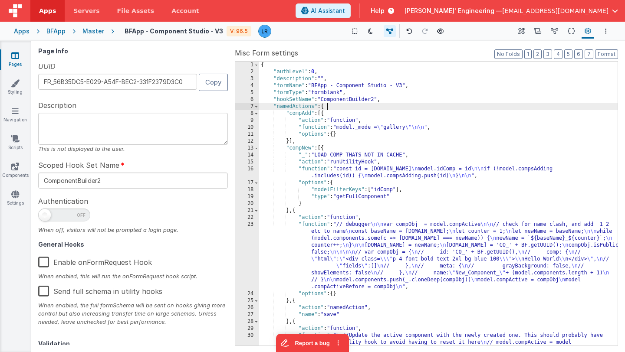
click at [329, 105] on div "{ "authLevel" : 0 , "description" : "" , "formName" : "BFApp - Component Studio…" at bounding box center [438, 221] width 358 height 319
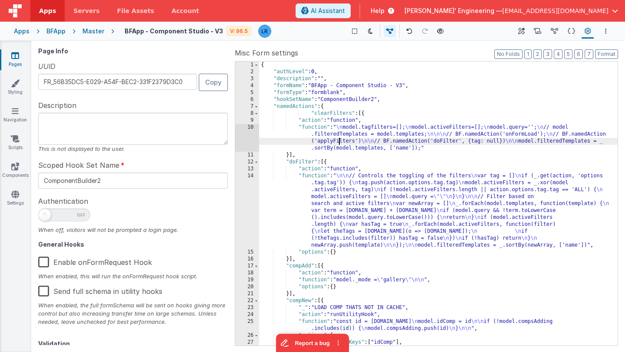
click at [339, 143] on div "{ "authLevel" : 0 , "description" : "" , "formName" : "BFApp - Component Studio…" at bounding box center [438, 211] width 358 height 298
click at [247, 136] on div "10" at bounding box center [247, 138] width 24 height 28
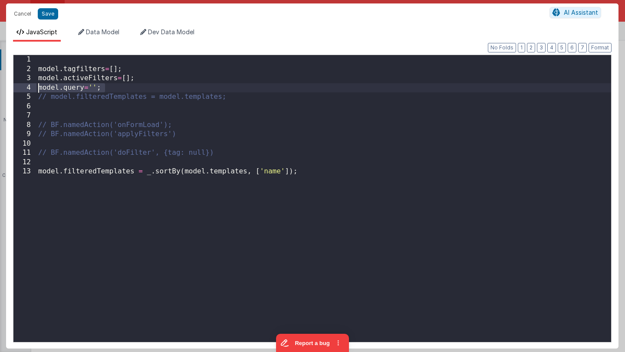
drag, startPoint x: 57, startPoint y: 88, endPoint x: 36, endPoint y: 88, distance: 20.8
click at [36, 88] on div "1 2 3 4 5 6 7 8 9 10 11 12 13 model . tagfilters = [ ] ; model . activeFilters …" at bounding box center [312, 199] width 598 height 288
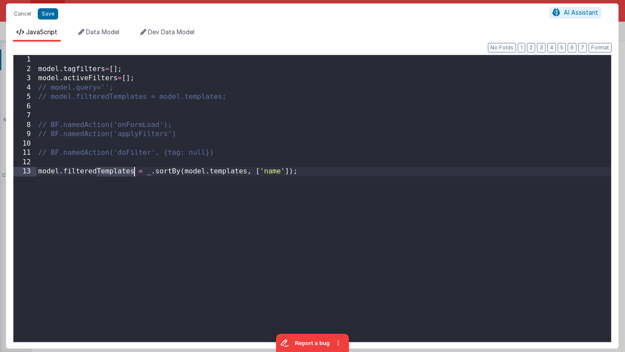
drag, startPoint x: 98, startPoint y: 172, endPoint x: 132, endPoint y: 170, distance: 34.8
click at [133, 171] on div "model . tagfilters = [ ] ; model . activeFilters = [ ] ; // model.query=''; // …" at bounding box center [323, 208] width 575 height 306
drag, startPoint x: 214, startPoint y: 171, endPoint x: 250, endPoint y: 171, distance: 35.6
click at [250, 171] on div "model . tagfilters = [ ] ; model . activeFilters = [ ] ; // model.query=''; // …" at bounding box center [323, 208] width 575 height 306
click at [49, 15] on button "Save" at bounding box center [48, 13] width 20 height 11
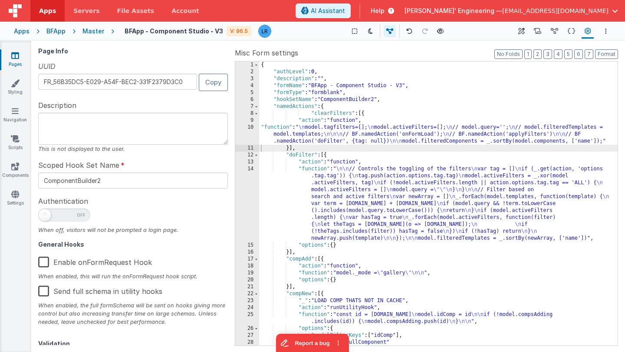
click at [328, 186] on div "{ "authLevel" : 0 , "description" : "" , "formName" : "BFApp - Component Studio…" at bounding box center [438, 211] width 358 height 298
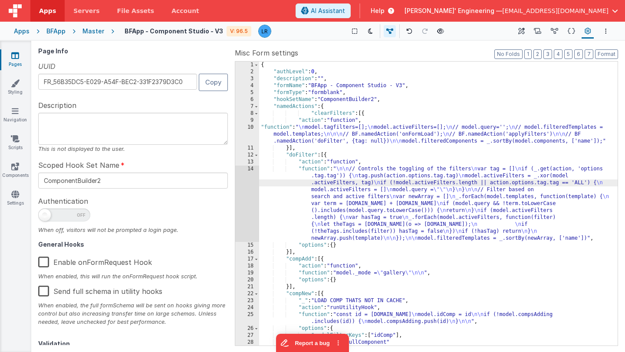
click at [253, 205] on div "14" at bounding box center [247, 204] width 24 height 76
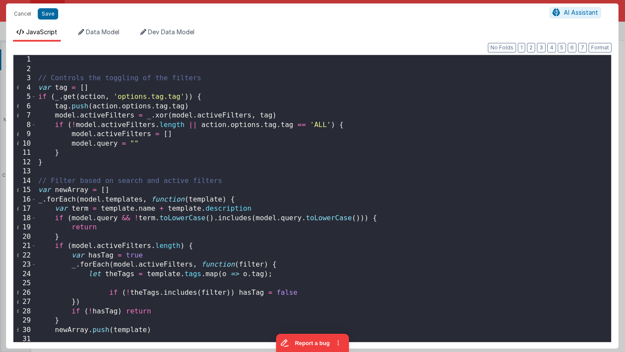
click at [72, 144] on div "// Controls the toggling of the filters var tag = [ ] if ( _ . get ( action , '…" at bounding box center [323, 208] width 575 height 306
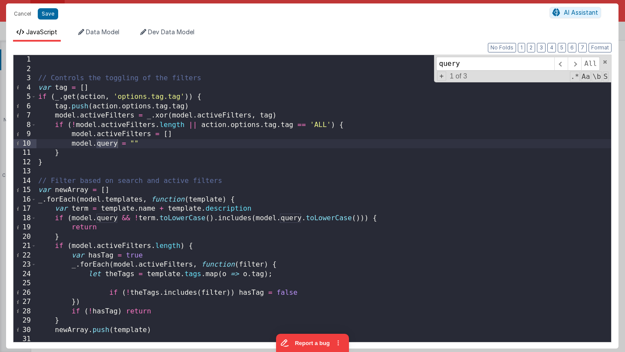
click at [70, 145] on div "// Controls the toggling of the filters var tag = [ ] if ( _ . get ( action , '…" at bounding box center [323, 208] width 575 height 306
click at [576, 64] on span at bounding box center [574, 64] width 13 height 14
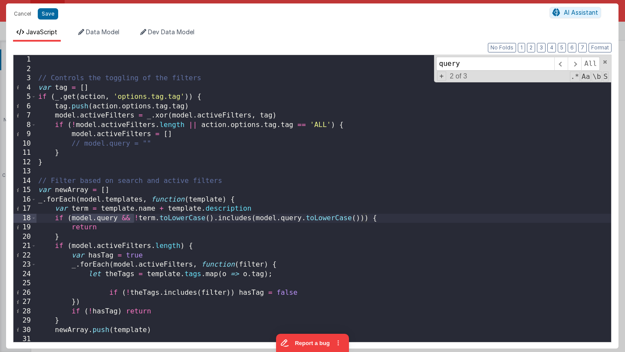
drag, startPoint x: 134, startPoint y: 219, endPoint x: 72, endPoint y: 217, distance: 62.1
click at [72, 217] on div "// Controls the toggling of the filters var tag = [ ] if ( _ . get ( action , '…" at bounding box center [323, 208] width 575 height 306
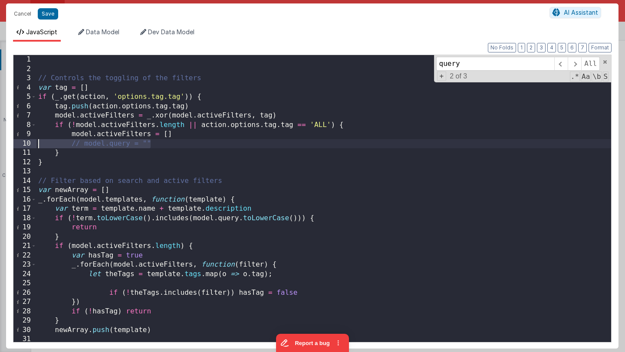
drag, startPoint x: 156, startPoint y: 143, endPoint x: 29, endPoint y: 142, distance: 126.7
click at [29, 142] on div "1 2 3 4 5 6 7 8 9 10 11 12 13 14 15 16 17 18 19 20 21 22 23 24 25 26 27 28 29 3…" at bounding box center [312, 199] width 598 height 288
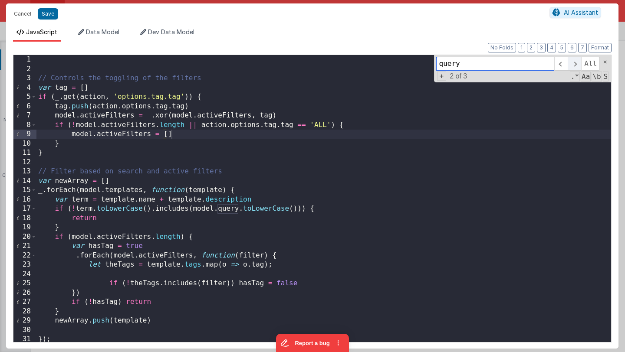
click at [574, 63] on span at bounding box center [574, 64] width 13 height 14
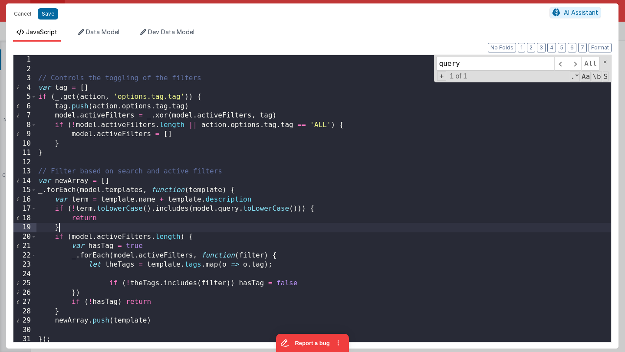
click at [70, 224] on div "// Controls the toggling of the filters var tag = [ ] if ( _ . get ( action , '…" at bounding box center [323, 208] width 575 height 306
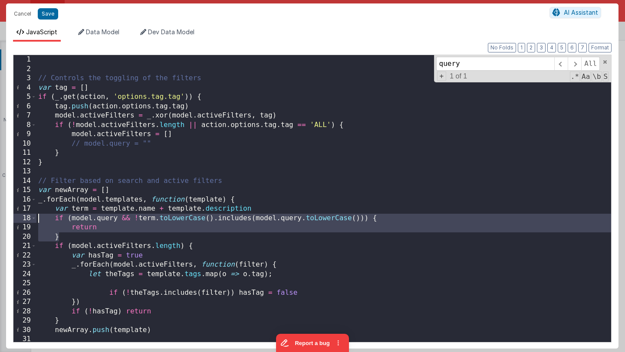
drag, startPoint x: 65, startPoint y: 234, endPoint x: 30, endPoint y: 216, distance: 39.0
click at [30, 216] on div "1 2 3 4 5 6 7 8 9 10 11 12 13 14 15 16 17 18 19 20 21 22 23 24 25 26 27 28 29 3…" at bounding box center [312, 199] width 598 height 288
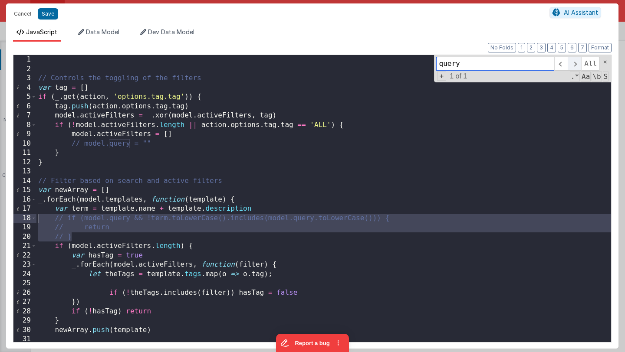
click at [576, 62] on span at bounding box center [574, 64] width 13 height 14
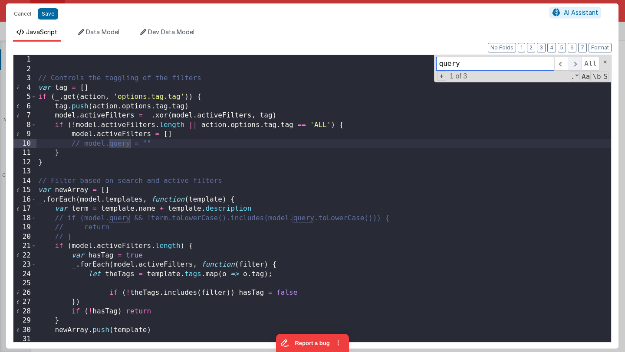
click at [576, 62] on span at bounding box center [574, 64] width 13 height 14
drag, startPoint x: 474, startPoint y: 65, endPoint x: 423, endPoint y: 65, distance: 51.2
click at [423, 65] on div "// Controls the toggling of the filters var tag = [ ] if ( _ . get ( action , '…" at bounding box center [323, 198] width 575 height 287
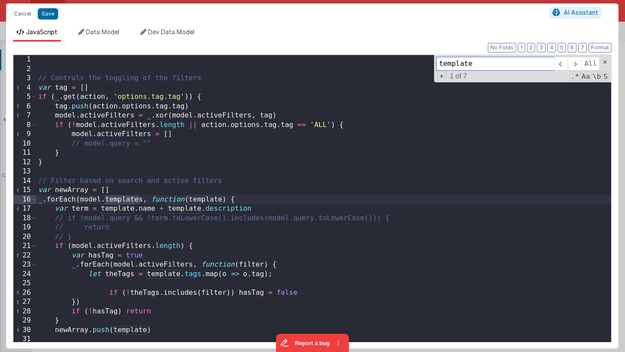
type input "template"
click at [105, 200] on div "// Controls the toggling of the filters var tag = [ ] if ( _ . get ( action , '…" at bounding box center [323, 208] width 575 height 306
drag, startPoint x: 105, startPoint y: 200, endPoint x: 142, endPoint y: 200, distance: 36.9
click at [142, 200] on div "// Controls the toggling of the filters var tag = [ ] if ( _ . get ( action , '…" at bounding box center [323, 208] width 575 height 306
drag, startPoint x: 105, startPoint y: 200, endPoint x: 143, endPoint y: 201, distance: 37.8
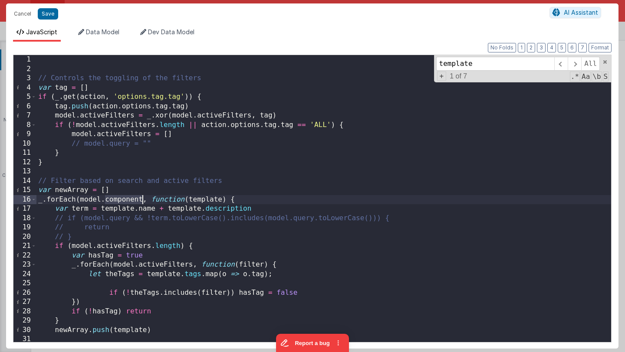
click at [143, 201] on div "// Controls the toggling of the filters var tag = [ ] if ( _ . get ( action , '…" at bounding box center [323, 208] width 575 height 306
drag, startPoint x: 78, startPoint y: 200, endPoint x: 100, endPoint y: 202, distance: 21.7
click at [100, 202] on div "// Controls the toggling of the filters var tag = [ ] if ( _ . get ( action , '…" at bounding box center [323, 208] width 575 height 306
drag, startPoint x: 98, startPoint y: 199, endPoint x: 135, endPoint y: 201, distance: 37.4
click at [135, 202] on div "// Controls the toggling of the filters var tag = [ ] if ( _ . get ( action , '…" at bounding box center [323, 208] width 575 height 306
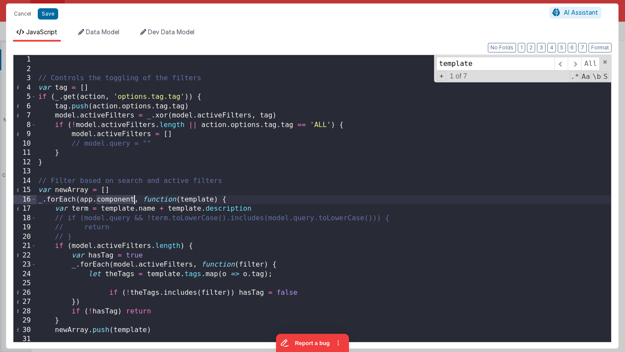
click at [135, 201] on div "// Controls the toggling of the filters var tag = [ ] if ( _ . get ( action , '…" at bounding box center [323, 208] width 575 height 306
click at [576, 63] on span at bounding box center [574, 64] width 13 height 14
click at [220, 197] on div "// Controls the toggling of the filters var tag = [ ] if ( _ . get ( action , '…" at bounding box center [323, 208] width 575 height 306
drag, startPoint x: 209, startPoint y: 198, endPoint x: 244, endPoint y: 201, distance: 35.2
click at [244, 201] on div "// Controls the toggling of the filters var tag = [ ] if ( _ . get ( action , '…" at bounding box center [323, 208] width 575 height 306
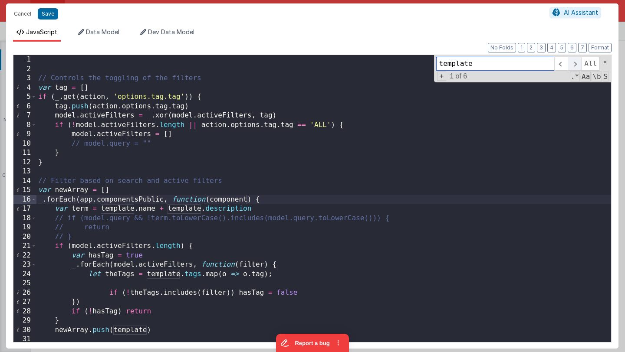
click at [577, 64] on span at bounding box center [574, 64] width 13 height 14
drag, startPoint x: 210, startPoint y: 199, endPoint x: 246, endPoint y: 202, distance: 36.1
click at [246, 202] on div "// Controls the toggling of the filters var tag = [ ] if ( _ . get ( action , '…" at bounding box center [323, 208] width 575 height 306
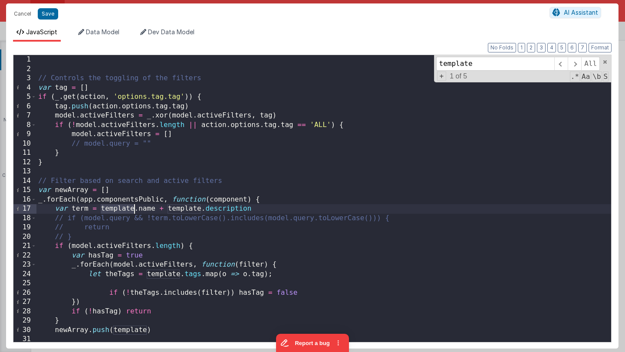
drag, startPoint x: 101, startPoint y: 210, endPoint x: 134, endPoint y: 211, distance: 32.6
click at [134, 211] on div "// Controls the toggling of the filters var tag = [ ] if ( _ . get ( action , '…" at bounding box center [323, 208] width 575 height 306
click at [576, 66] on span at bounding box center [574, 64] width 13 height 14
click at [181, 207] on div "// Controls the toggling of the filters var tag = [ ] if ( _ . get ( action , '…" at bounding box center [323, 208] width 575 height 306
drag, startPoint x: 172, startPoint y: 207, endPoint x: 205, endPoint y: 207, distance: 33.0
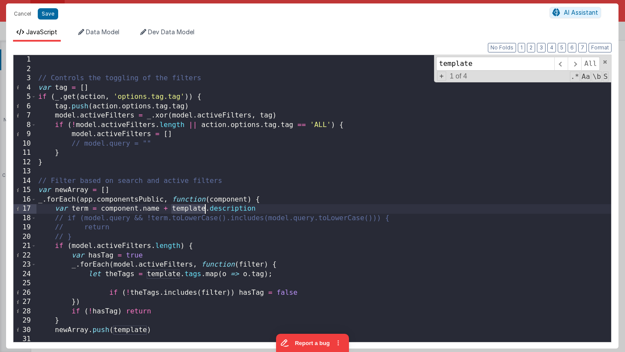
click at [205, 207] on div "// Controls the toggling of the filters var tag = [ ] if ( _ . get ( action , '…" at bounding box center [323, 208] width 575 height 306
click at [578, 63] on span at bounding box center [574, 64] width 13 height 14
drag, startPoint x: 147, startPoint y: 276, endPoint x: 180, endPoint y: 276, distance: 33.0
click at [180, 276] on div "// Controls the toggling of the filters var tag = [ ] if ( _ . get ( action , '…" at bounding box center [323, 208] width 575 height 306
click at [578, 64] on span at bounding box center [574, 64] width 13 height 14
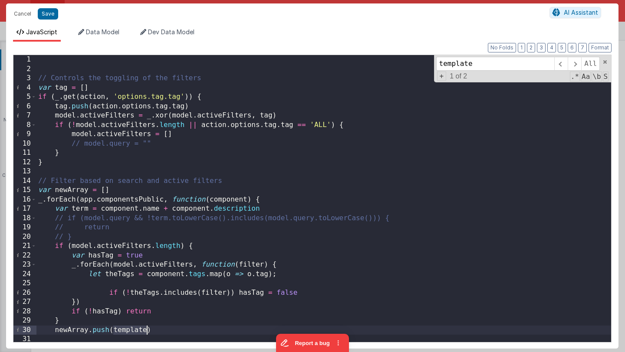
click at [113, 330] on div "// Controls the toggling of the filters var tag = [ ] if ( _ . get ( action , '…" at bounding box center [323, 208] width 575 height 306
drag, startPoint x: 113, startPoint y: 330, endPoint x: 147, endPoint y: 330, distance: 33.4
click at [147, 330] on div "// Controls the toggling of the filters var tag = [ ] if ( _ . get ( action , '…" at bounding box center [323, 208] width 575 height 306
click at [576, 64] on span at bounding box center [574, 64] width 13 height 14
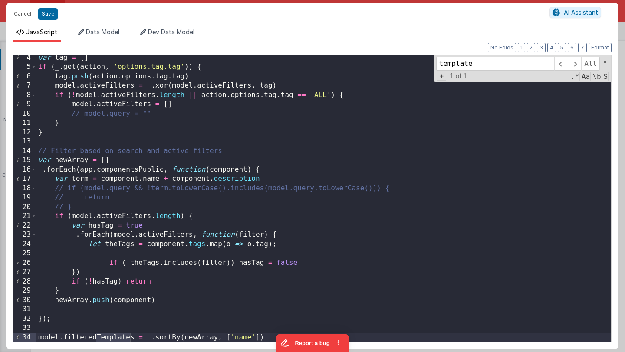
click at [99, 335] on div "var tag = [ ] if ( _ . get ( action , 'options.tag.tag' )) { tag . push ( actio…" at bounding box center [323, 206] width 575 height 306
drag, startPoint x: 97, startPoint y: 336, endPoint x: 132, endPoint y: 336, distance: 35.6
click at [132, 336] on div "var tag = [ ] if ( _ . get ( action , 'options.tag.tag' )) { tag . push ( actio…" at bounding box center [323, 206] width 575 height 306
click at [99, 338] on div "var tag = [ ] if ( _ . get ( action , 'options.tag.tag' )) { tag . push ( actio…" at bounding box center [323, 206] width 575 height 306
drag, startPoint x: 59, startPoint y: 337, endPoint x: 38, endPoint y: 337, distance: 20.8
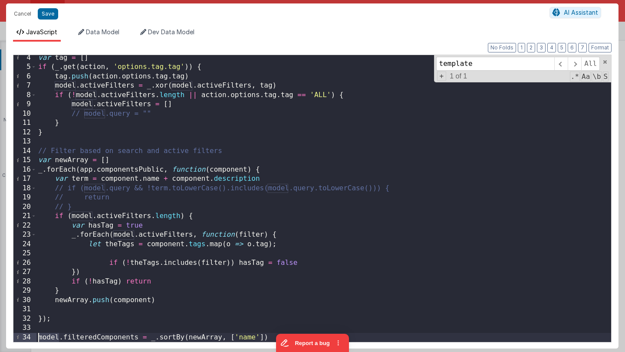
click at [38, 337] on div "var tag = [ ] if ( _ . get ( action , 'options.tag.tag' )) { tag . push ( actio…" at bounding box center [323, 206] width 575 height 306
click at [576, 64] on span at bounding box center [574, 64] width 13 height 14
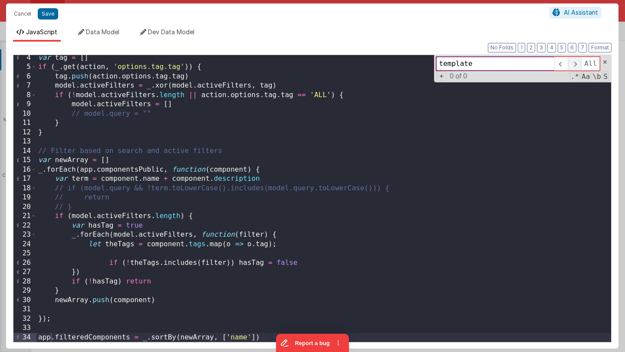
click at [576, 64] on span at bounding box center [574, 64] width 13 height 14
click at [129, 336] on div "var tag = [ ] if ( _ . get ( action , 'options.tag.tag' )) { tag . push ( actio…" at bounding box center [323, 206] width 575 height 306
drag, startPoint x: 155, startPoint y: 338, endPoint x: 37, endPoint y: 340, distance: 117.6
click at [37, 340] on div "var tag = [ ] if ( _ . get ( action , 'options.tag.tag' )) { tag . push ( actio…" at bounding box center [323, 206] width 575 height 306
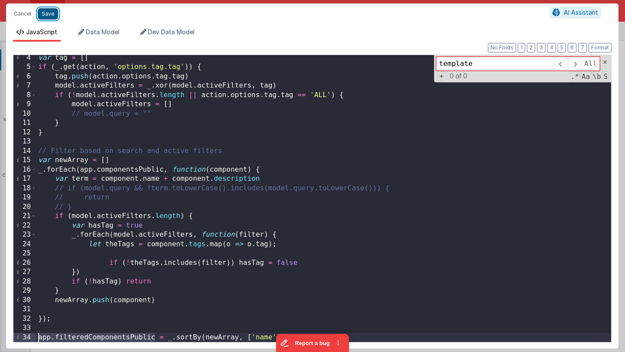
click at [50, 16] on button "Save" at bounding box center [48, 13] width 20 height 11
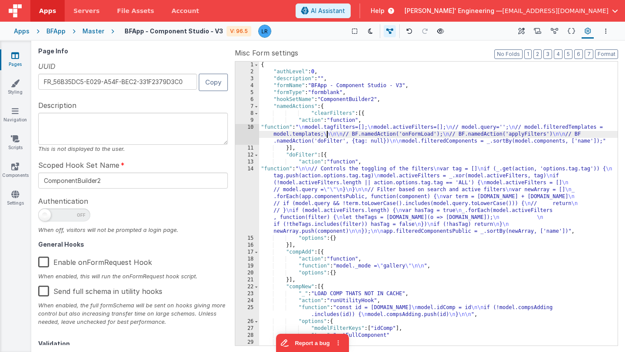
click at [326, 134] on div "{ "authLevel" : 0 , "description" : "" , "formName" : "BFApp - Component Studio…" at bounding box center [438, 211] width 358 height 298
click at [246, 134] on div "10" at bounding box center [247, 134] width 24 height 21
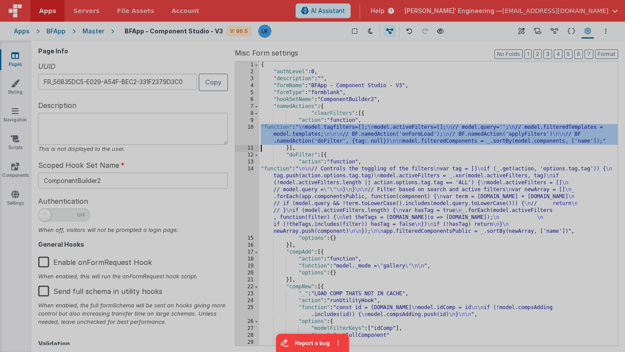
click at [246, 134] on div at bounding box center [312, 176] width 625 height 352
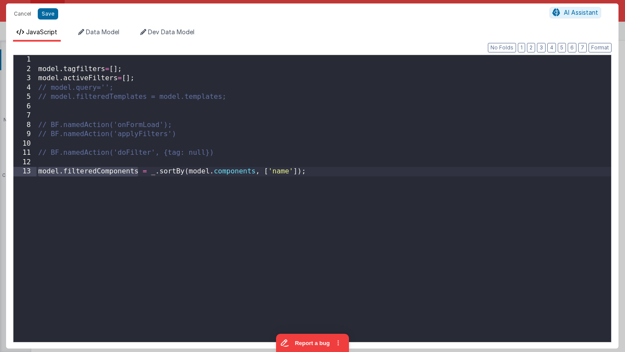
drag, startPoint x: 138, startPoint y: 172, endPoint x: 10, endPoint y: 171, distance: 127.6
click at [10, 171] on div "Format 7 6 5 4 3 2 1 No Folds 1 2 3 4 5 6 7 8 9 10 11 12 13 model . tagfilters …" at bounding box center [312, 195] width 612 height 307
drag, startPoint x: 205, startPoint y: 173, endPoint x: 225, endPoint y: 174, distance: 20.4
click at [225, 174] on div "model . tagfilters = [ ] ; model . activeFilters = [ ] ; // model.query=''; // …" at bounding box center [323, 208] width 575 height 306
click at [221, 175] on div "model . tagfilters = [ ] ; model . activeFilters = [ ] ; // model.query=''; // …" at bounding box center [323, 208] width 575 height 306
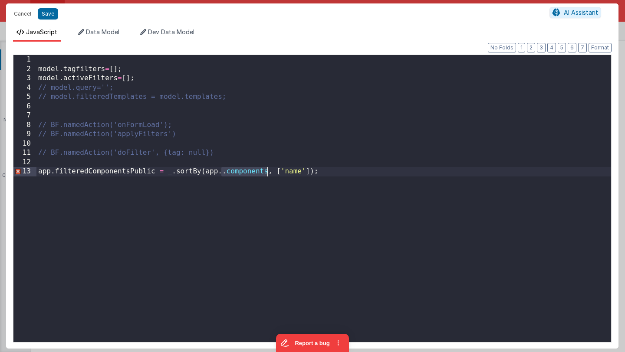
drag, startPoint x: 221, startPoint y: 173, endPoint x: 266, endPoint y: 174, distance: 44.3
click at [266, 174] on div "model . tagfilters = [ ] ; model . activeFilters = [ ] ; // model.query=''; // …" at bounding box center [323, 208] width 575 height 306
click at [225, 170] on div "model . tagfilters = [ ] ; model . activeFilters = [ ] ; // model.query=''; // …" at bounding box center [323, 208] width 575 height 306
click at [292, 171] on div "model . tagfilters = [ ] ; model . activeFilters = [ ] ; // model.query=''; // …" at bounding box center [323, 208] width 575 height 306
click at [49, 15] on button "Save" at bounding box center [48, 13] width 20 height 11
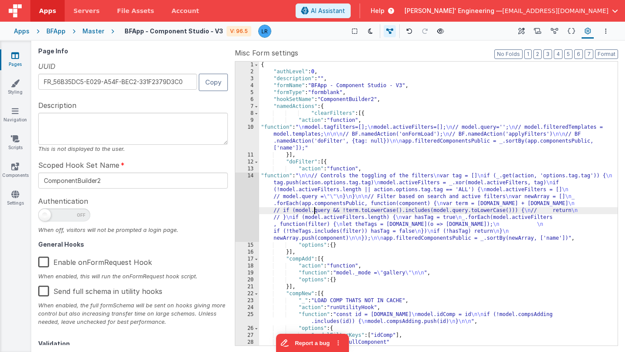
click at [313, 207] on div "{ "authLevel" : 0 , "description" : "" , "formName" : "BFApp - Component Studio…" at bounding box center [438, 211] width 358 height 298
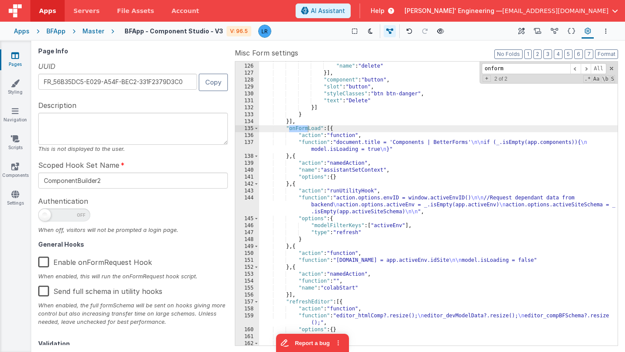
scroll to position [1073, 0]
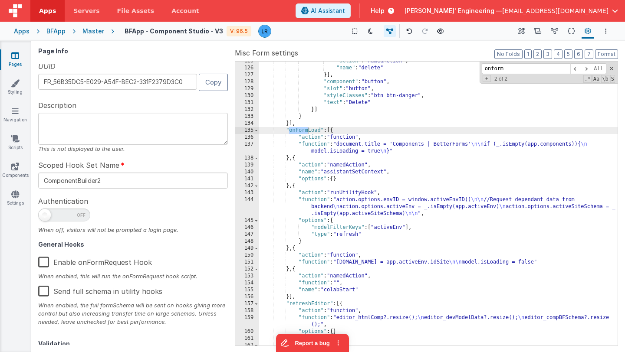
drag, startPoint x: 507, startPoint y: 68, endPoint x: 473, endPoint y: 67, distance: 33.4
click at [473, 67] on div ""action" : "namedAction" , "name" : "delete" }] , "component" : "button" , "slo…" at bounding box center [438, 204] width 358 height 284
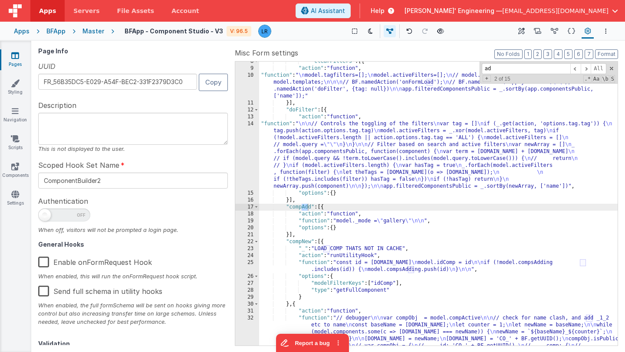
type input "ad"
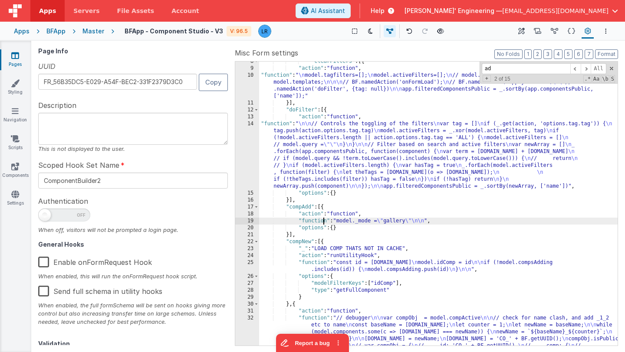
click at [322, 222] on div ""clearFilters" : [{ "action" : "function" , "function" : " \n model.tagfilters=…" at bounding box center [438, 238] width 358 height 361
click at [244, 221] on div "19" at bounding box center [247, 221] width 24 height 7
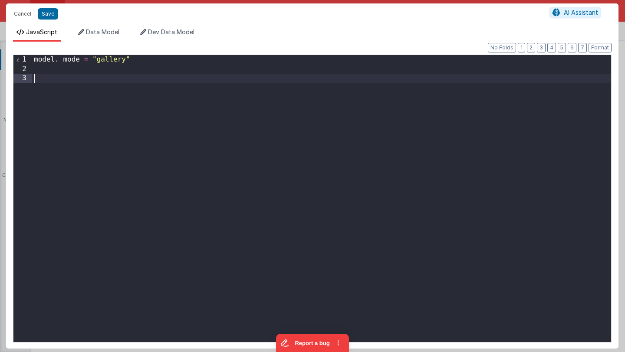
click at [39, 76] on div "model . _mode = "gallery"" at bounding box center [321, 208] width 579 height 306
drag, startPoint x: 200, startPoint y: 80, endPoint x: 179, endPoint y: 79, distance: 21.3
click at [179, 79] on div "model . _mode = "gallery" model . filteredTemplates = _ . sortBy ( model . temp…" at bounding box center [321, 208] width 579 height 306
drag, startPoint x: 130, startPoint y: 80, endPoint x: 96, endPoint y: 81, distance: 33.9
click at [96, 81] on div "model . _mode = "gallery" model . filteredTemplates = _ . sortBy ( model . temp…" at bounding box center [321, 208] width 579 height 306
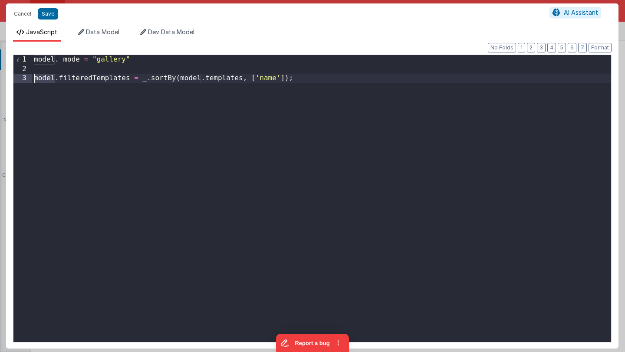
drag, startPoint x: 55, startPoint y: 79, endPoint x: 22, endPoint y: 80, distance: 33.4
click at [22, 80] on div "1 2 3 model . _mode = "gallery" model . filteredTemplates = _ . sortBy ( model …" at bounding box center [312, 199] width 598 height 288
drag, startPoint x: 122, startPoint y: 78, endPoint x: 84, endPoint y: 77, distance: 38.2
click at [84, 77] on div "model . _mode = "gallery" app . filteredTemplates = _ . sortBy ( model . templa…" at bounding box center [321, 208] width 579 height 306
click at [25, 13] on button "Cancel" at bounding box center [23, 14] width 26 height 12
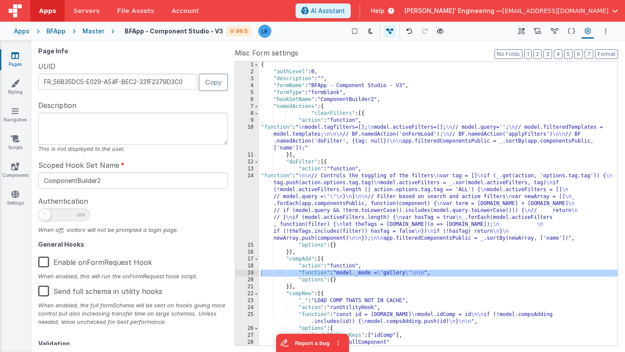
scroll to position [0, 0]
click at [296, 139] on div "{ "authLevel" : 0 , "description" : "" , "formName" : "BFApp - Component Studio…" at bounding box center [438, 211] width 358 height 298
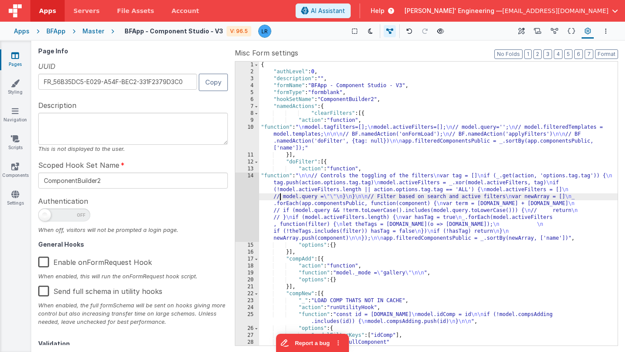
click at [281, 195] on div "{ "authLevel" : 0 , "description" : "" , "formName" : "BFApp - Component Studio…" at bounding box center [438, 211] width 358 height 298
click at [250, 196] on div "14" at bounding box center [247, 207] width 24 height 69
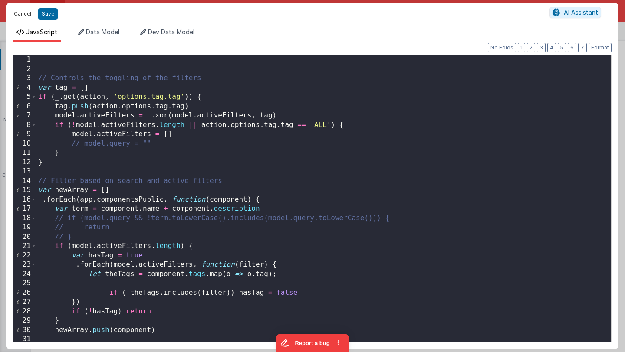
click at [17, 12] on button "Cancel" at bounding box center [23, 14] width 26 height 12
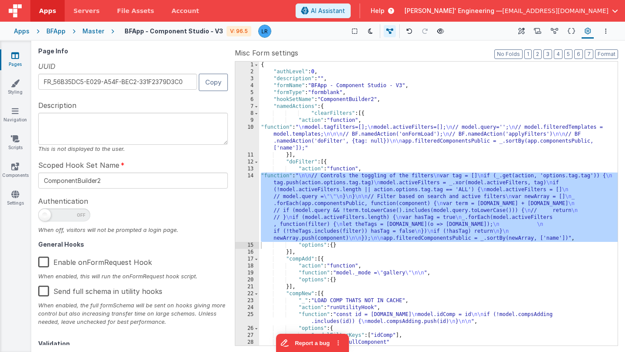
click at [272, 137] on div "{ "authLevel" : 0 , "description" : "" , "formName" : "BFApp - Component Studio…" at bounding box center [438, 211] width 358 height 298
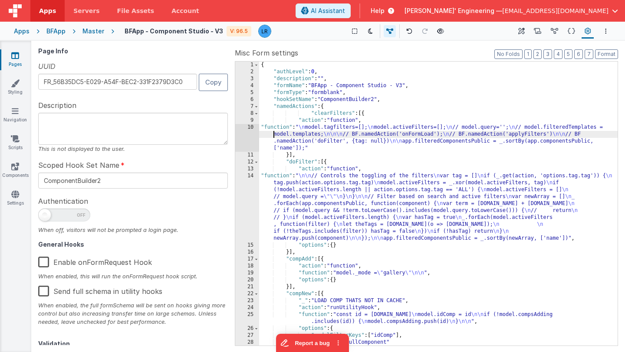
click at [250, 137] on div "10" at bounding box center [247, 138] width 24 height 28
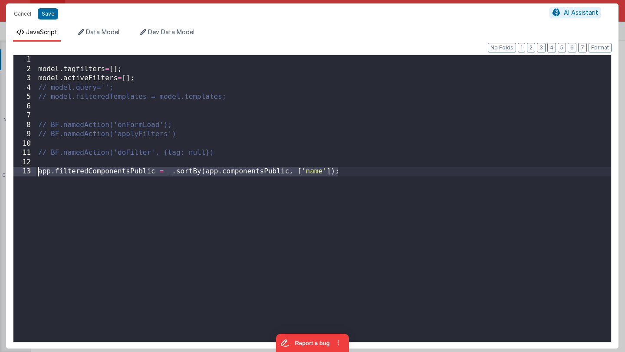
drag, startPoint x: 357, startPoint y: 174, endPoint x: 35, endPoint y: 169, distance: 322.0
click at [35, 169] on div "1 2 3 4 5 6 7 8 9 10 11 12 13 model . tagfilters = [ ] ; model . activeFilters …" at bounding box center [312, 199] width 598 height 288
click at [22, 13] on button "Cancel" at bounding box center [23, 14] width 26 height 12
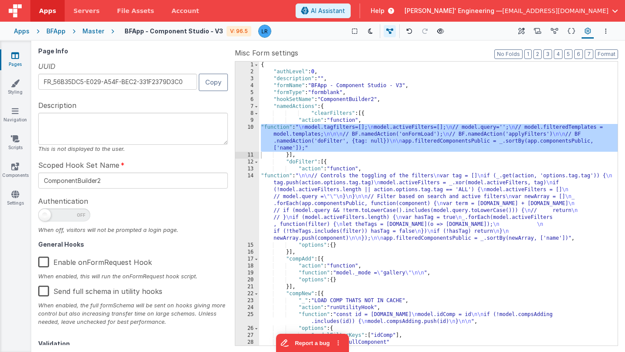
click at [301, 207] on div "{ "authLevel" : 0 , "description" : "" , "formName" : "BFApp - Component Studio…" at bounding box center [438, 211] width 358 height 298
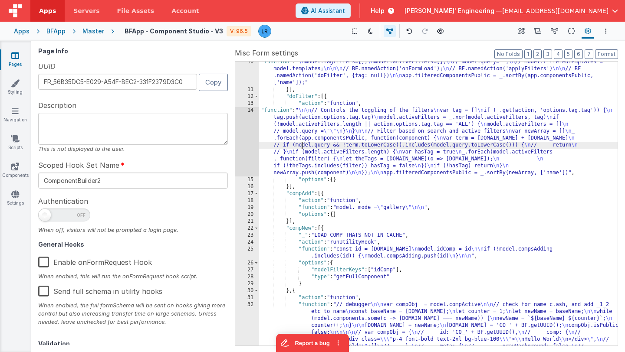
scroll to position [70, 0]
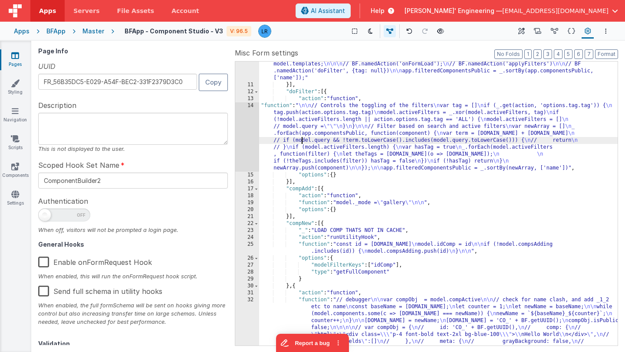
click at [303, 217] on div ""function" : " \n model.tagfilters=[]; \n model.activeFilters=[]; \n // model.q…" at bounding box center [438, 244] width 358 height 381
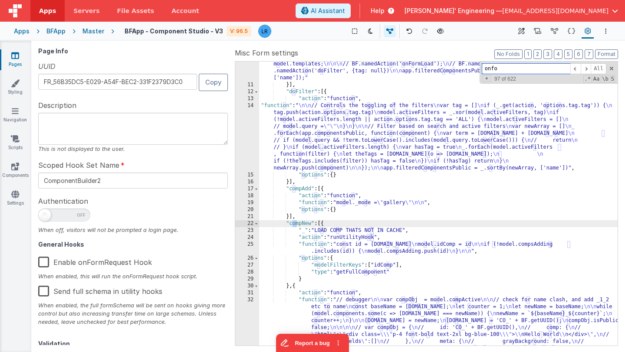
scroll to position [1003, 0]
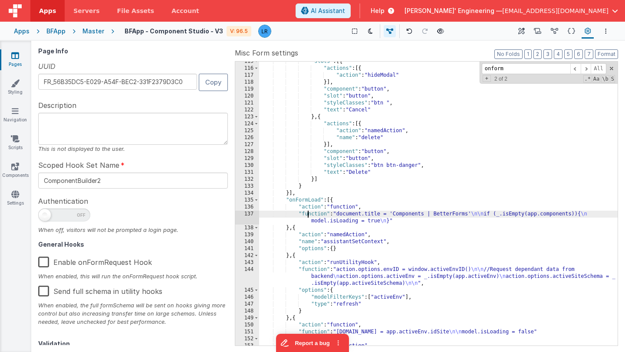
click at [309, 213] on div ""slots" : [{ "actions" : [{ "action" : "hideModal" }] , "component" : "button" …" at bounding box center [438, 207] width 358 height 298
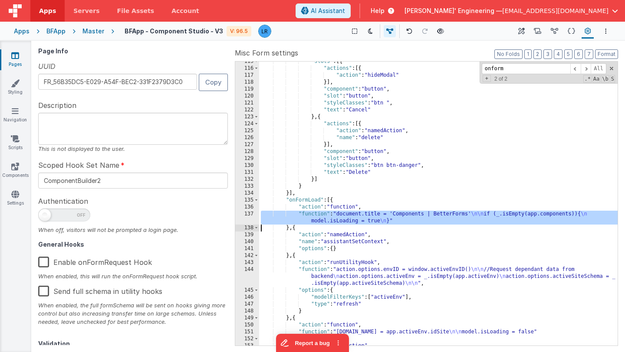
click at [242, 218] on div "137" at bounding box center [247, 218] width 24 height 14
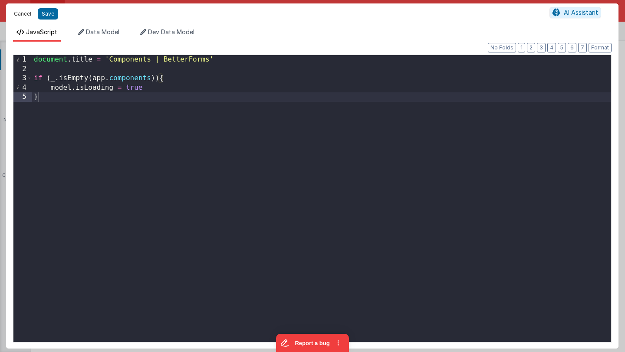
click at [19, 13] on button "Cancel" at bounding box center [23, 14] width 26 height 12
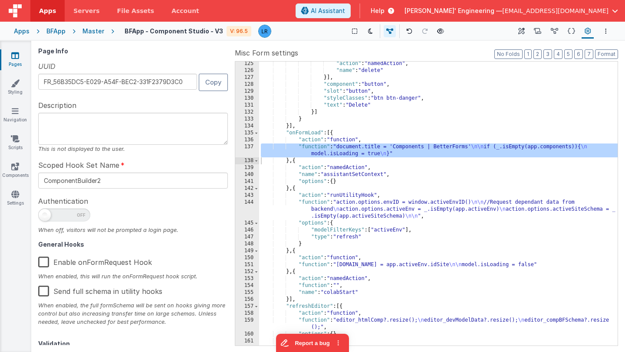
scroll to position [1074, 0]
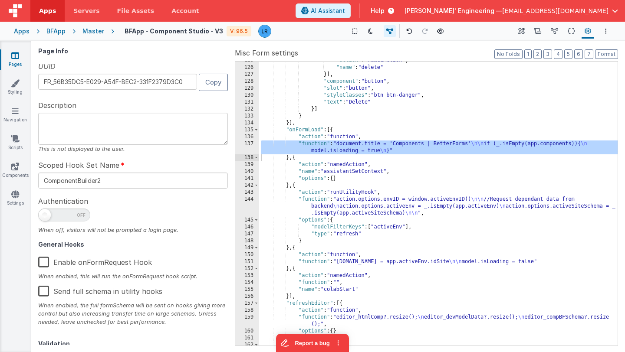
click at [359, 152] on div ""action" : "namedAction" , "name" : "delete" }] , "component" : "button" , "slo…" at bounding box center [438, 206] width 358 height 298
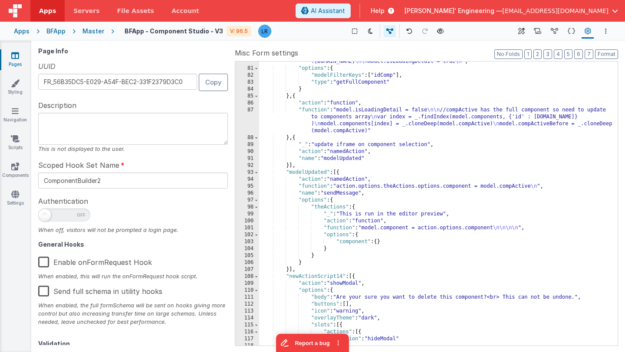
scroll to position [562, 0]
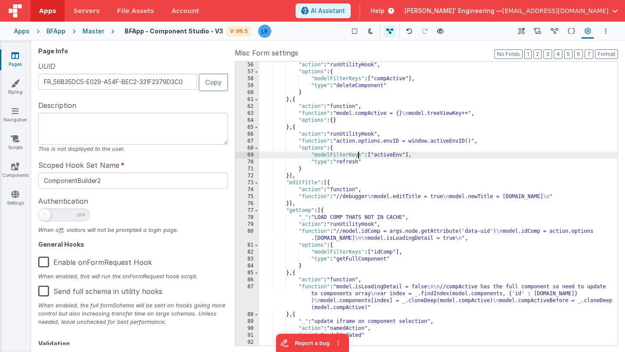
click at [359, 152] on div ""action" : "runUtilityHook" , "options" : { "modelFilterKeys" : [ "compActive" …" at bounding box center [438, 211] width 358 height 298
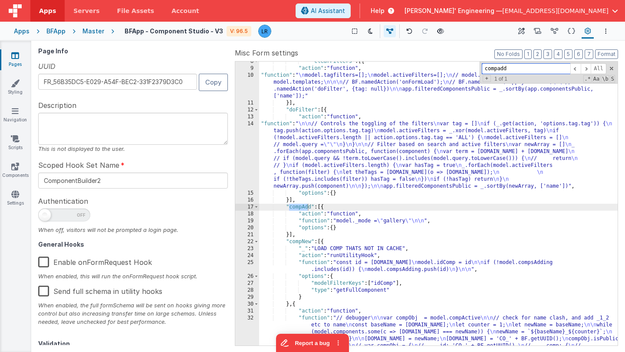
scroll to position [52, 0]
type input "compadd"
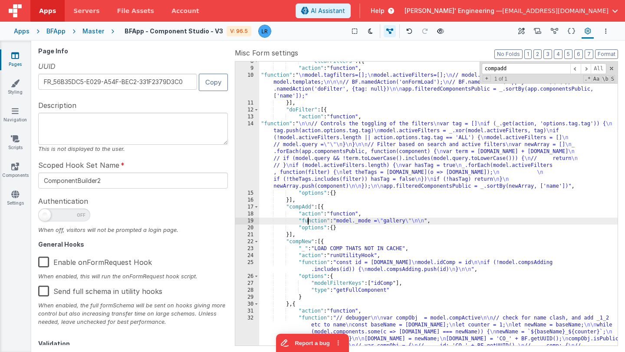
click at [309, 221] on div ""clearFilters" : [{ "action" : "function" , "function" : " \n model.tagfilters=…" at bounding box center [438, 238] width 358 height 361
click at [246, 221] on div "19" at bounding box center [247, 221] width 24 height 7
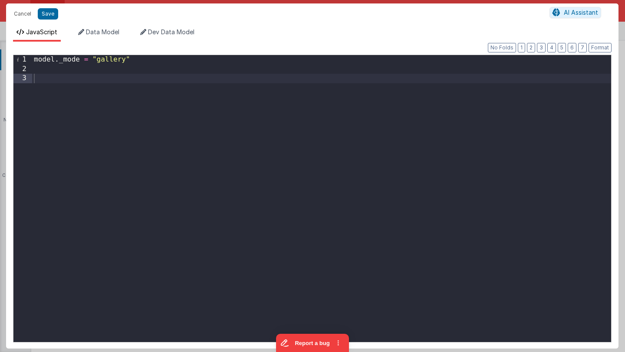
click at [99, 81] on div "model . _mode = "gallery"" at bounding box center [321, 208] width 579 height 306
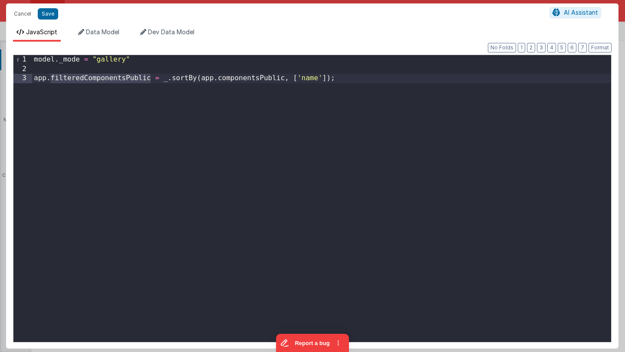
drag, startPoint x: 51, startPoint y: 77, endPoint x: 148, endPoint y: 74, distance: 97.3
click at [149, 74] on div "model . _mode = "gallery" app . filteredComponentsPublic = _ . sortBy ( app . c…" at bounding box center [321, 208] width 579 height 306
click at [49, 15] on button "Save" at bounding box center [48, 13] width 20 height 11
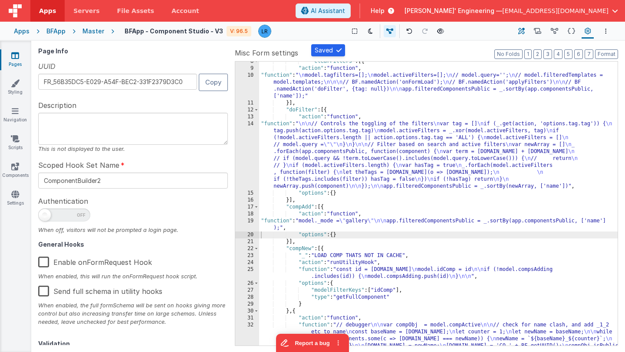
click at [524, 30] on icon at bounding box center [521, 31] width 7 height 9
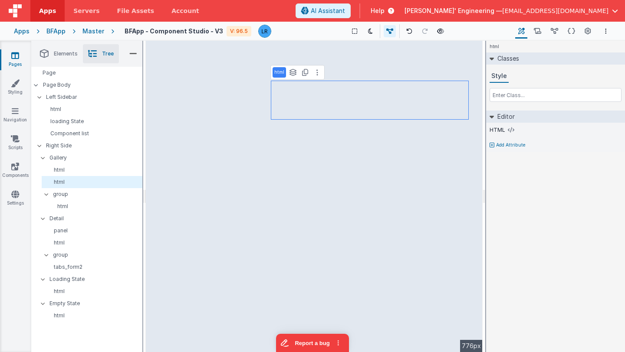
click at [102, 57] on li "Tree" at bounding box center [101, 53] width 36 height 19
click at [60, 207] on p "html" at bounding box center [95, 206] width 93 height 7
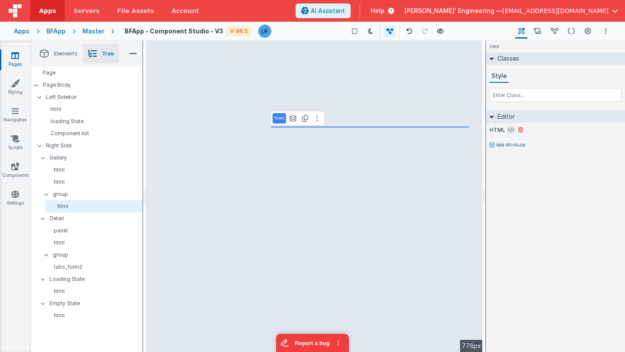
click at [509, 131] on icon at bounding box center [511, 130] width 7 height 7
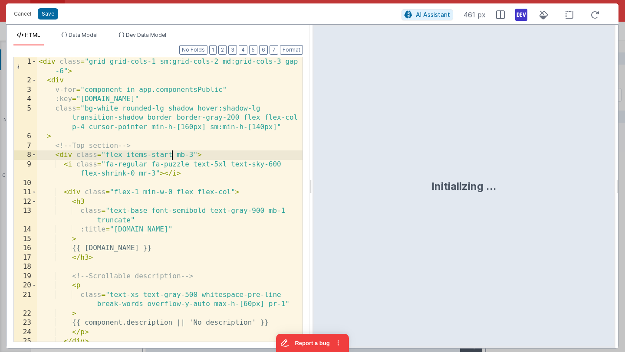
click at [172, 151] on div "< div class = "grid grid-cols-1 sm:grid-cols-2 md:grid-cols-3 gap -6" > < div v…" at bounding box center [170, 213] width 266 height 313
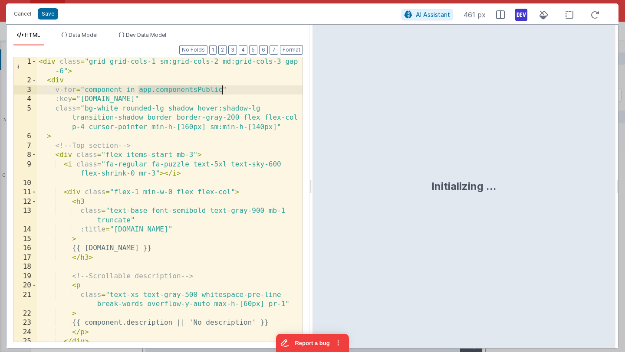
drag, startPoint x: 138, startPoint y: 92, endPoint x: 222, endPoint y: 92, distance: 83.8
click at [222, 92] on div "< div class = "grid grid-cols-1 sm:grid-cols-2 md:grid-cols-3 gap -6" > < div v…" at bounding box center [170, 213] width 266 height 313
click at [158, 87] on div "< div class = "grid grid-cols-1 sm:grid-cols-2 md:grid-cols-3 gap -6" > < div v…" at bounding box center [170, 213] width 266 height 313
drag, startPoint x: 156, startPoint y: 88, endPoint x: 220, endPoint y: 89, distance: 63.8
click at [220, 89] on div "< div class = "grid grid-cols-1 sm:grid-cols-2 md:grid-cols-3 gap -6" > < div v…" at bounding box center [170, 213] width 266 height 313
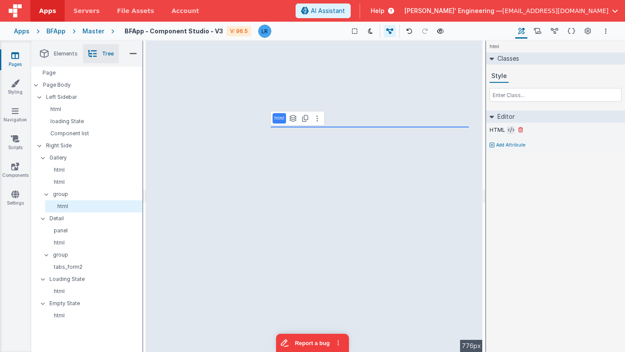
click at [508, 129] on icon at bounding box center [511, 130] width 7 height 7
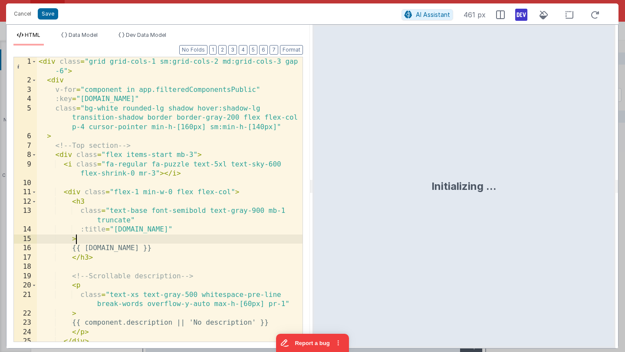
click at [212, 240] on div "< div class = "grid grid-cols-1 sm:grid-cols-2 md:grid-cols-3 gap -6" > < div v…" at bounding box center [170, 213] width 266 height 313
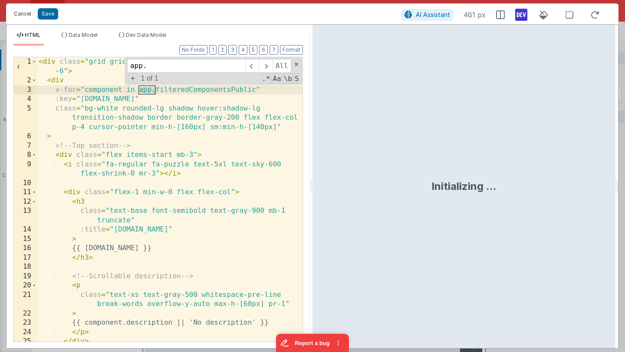
type input "app."
click at [23, 15] on button "Cancel" at bounding box center [23, 14] width 26 height 12
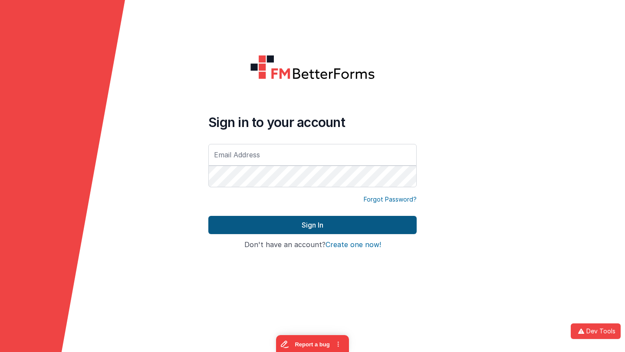
type input "[EMAIL_ADDRESS][DOMAIN_NAME]"
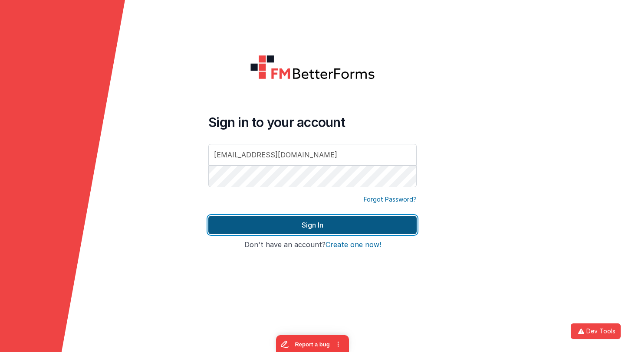
click at [293, 227] on button "Sign In" at bounding box center [312, 225] width 208 height 18
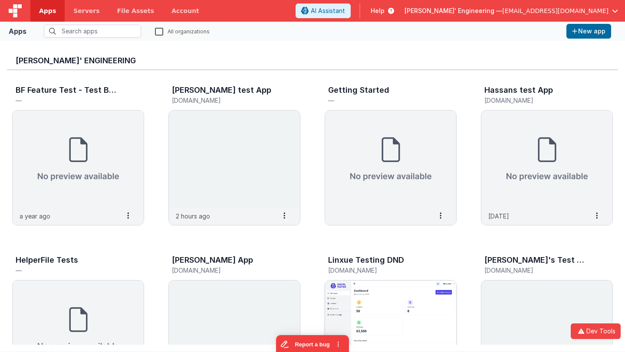
click at [370, 296] on img at bounding box center [390, 329] width 131 height 97
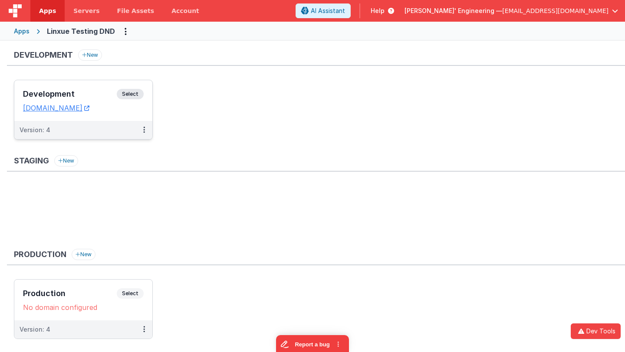
click at [100, 98] on h3 "Development" at bounding box center [70, 94] width 94 height 9
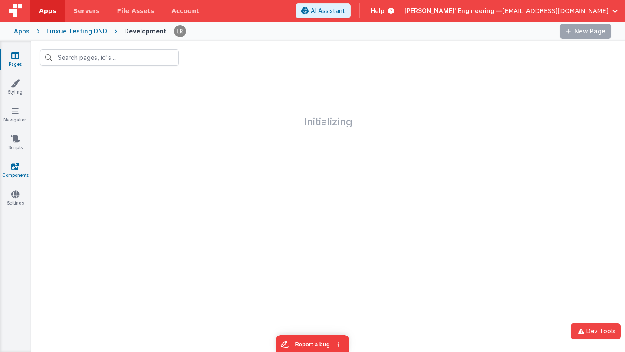
click at [16, 168] on icon at bounding box center [15, 166] width 8 height 9
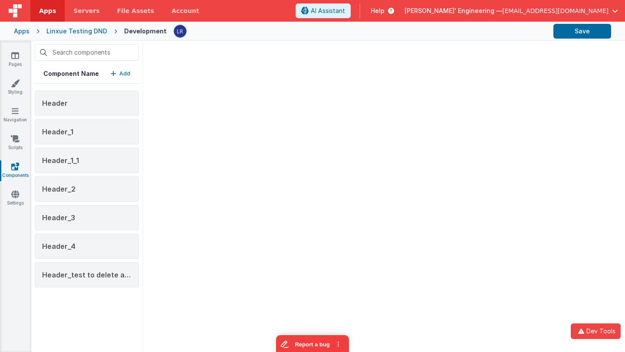
click at [14, 168] on icon at bounding box center [15, 166] width 8 height 9
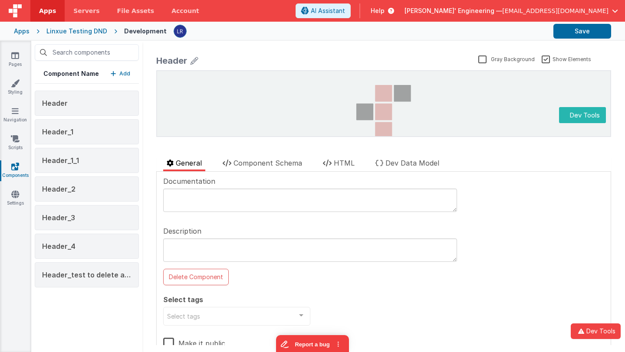
click at [122, 74] on p "Add" at bounding box center [124, 73] width 11 height 9
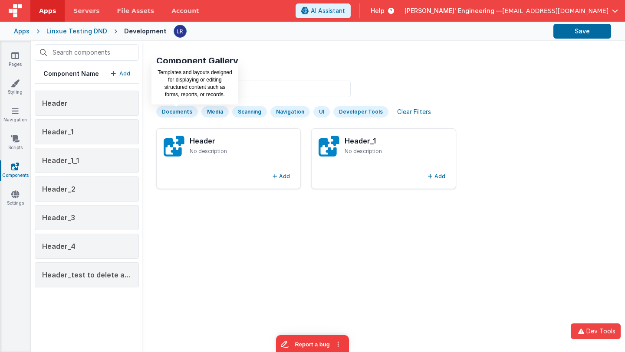
click at [177, 114] on div "Documents" at bounding box center [177, 111] width 42 height 11
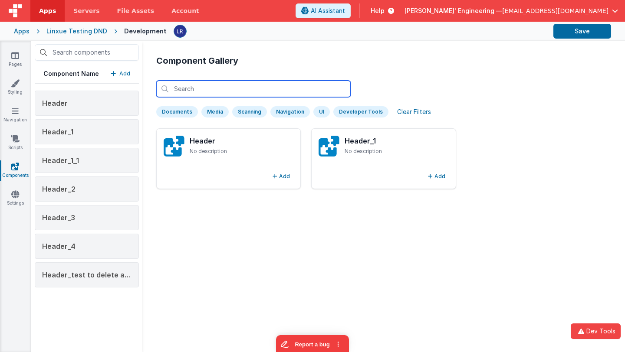
click at [239, 87] on input "text" at bounding box center [253, 89] width 194 height 16
type input "s"
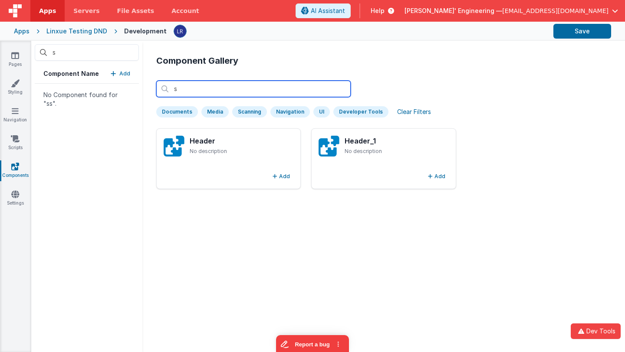
type input "ss"
type input "ssf"
type input "ss"
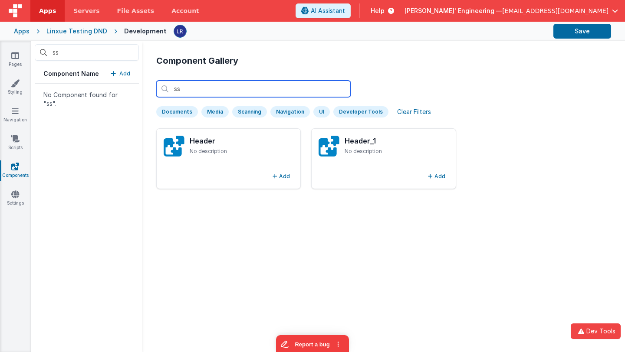
type input "s"
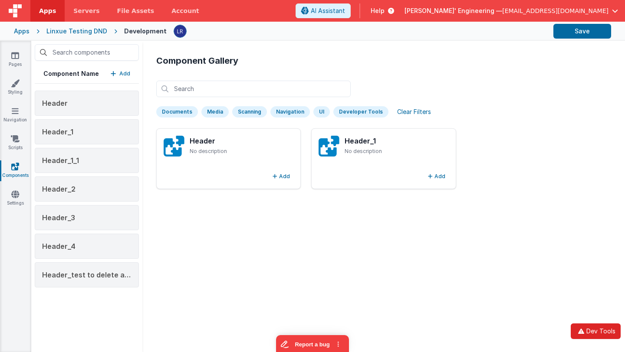
click at [591, 331] on button "Dev Tools" at bounding box center [596, 332] width 50 height 16
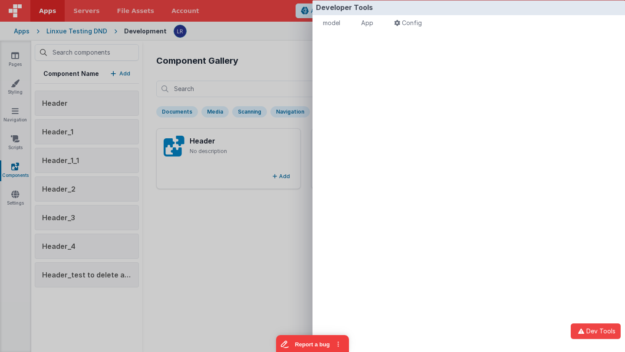
click at [248, 233] on div "Developer Tools model App Params Log (5) Misc Windows Config model - read only …" at bounding box center [312, 176] width 625 height 352
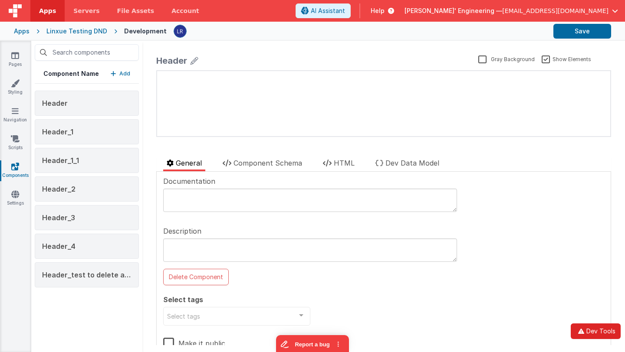
click at [580, 332] on icon "button" at bounding box center [581, 331] width 10 height 6
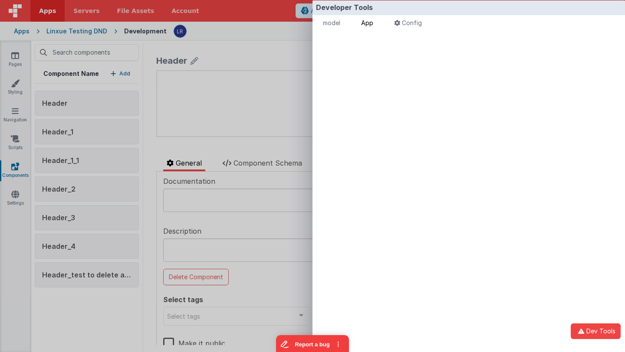
click at [369, 26] on span "App" at bounding box center [367, 22] width 12 height 7
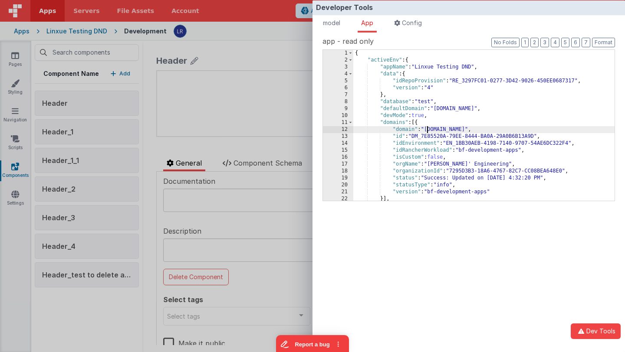
click at [426, 127] on div "{ "activeEnv" : { "appName" : "Linxue Testing DND" , "data" : { "idRepoProvisio…" at bounding box center [483, 132] width 261 height 165
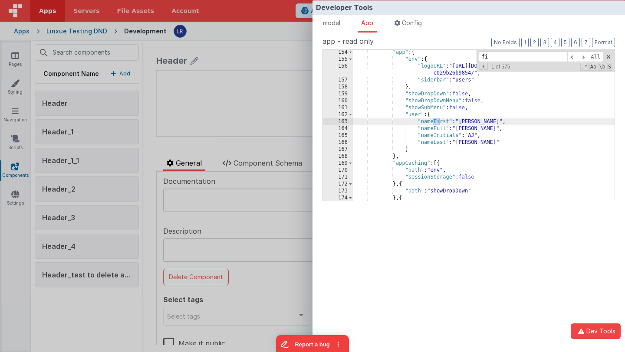
scroll to position [67, 0]
type input "f"
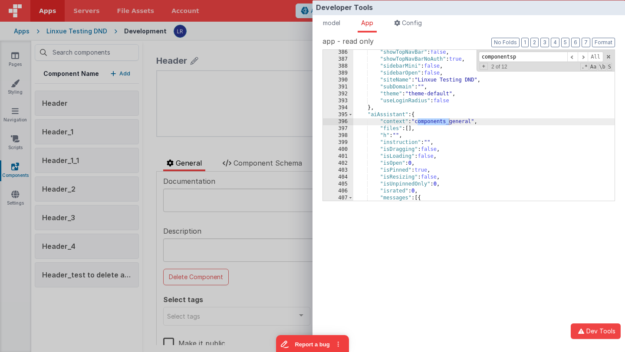
scroll to position [11929, 0]
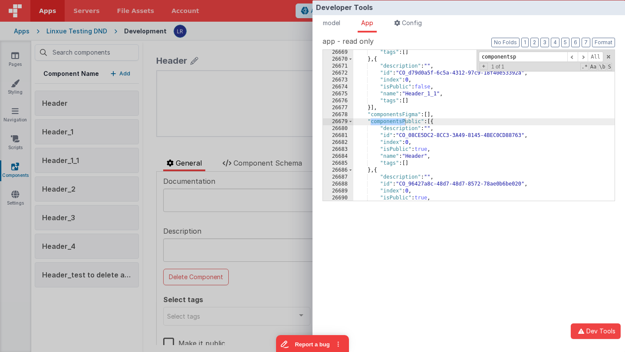
type input "componentsp"
drag, startPoint x: 368, startPoint y: 121, endPoint x: 422, endPoint y: 122, distance: 54.2
click at [422, 122] on div ""tags" : [ ] } , { "description" : "" , "id" : "CO_d79d0a5f-6c5a-4312-97c9-18f4…" at bounding box center [483, 131] width 261 height 165
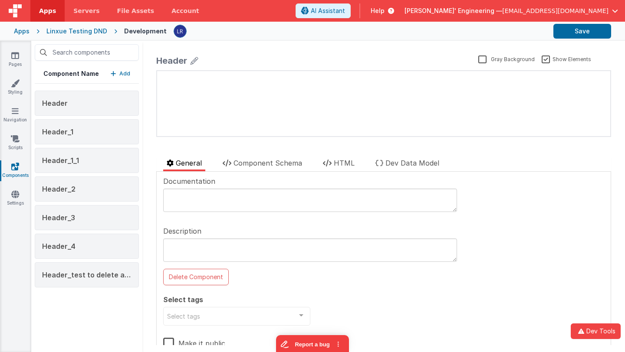
click at [255, 139] on div "Developer Tools model App Params Log (7) Misc Windows Config model - read only …" at bounding box center [312, 176] width 625 height 352
